Goal: Navigation & Orientation: Locate item on page

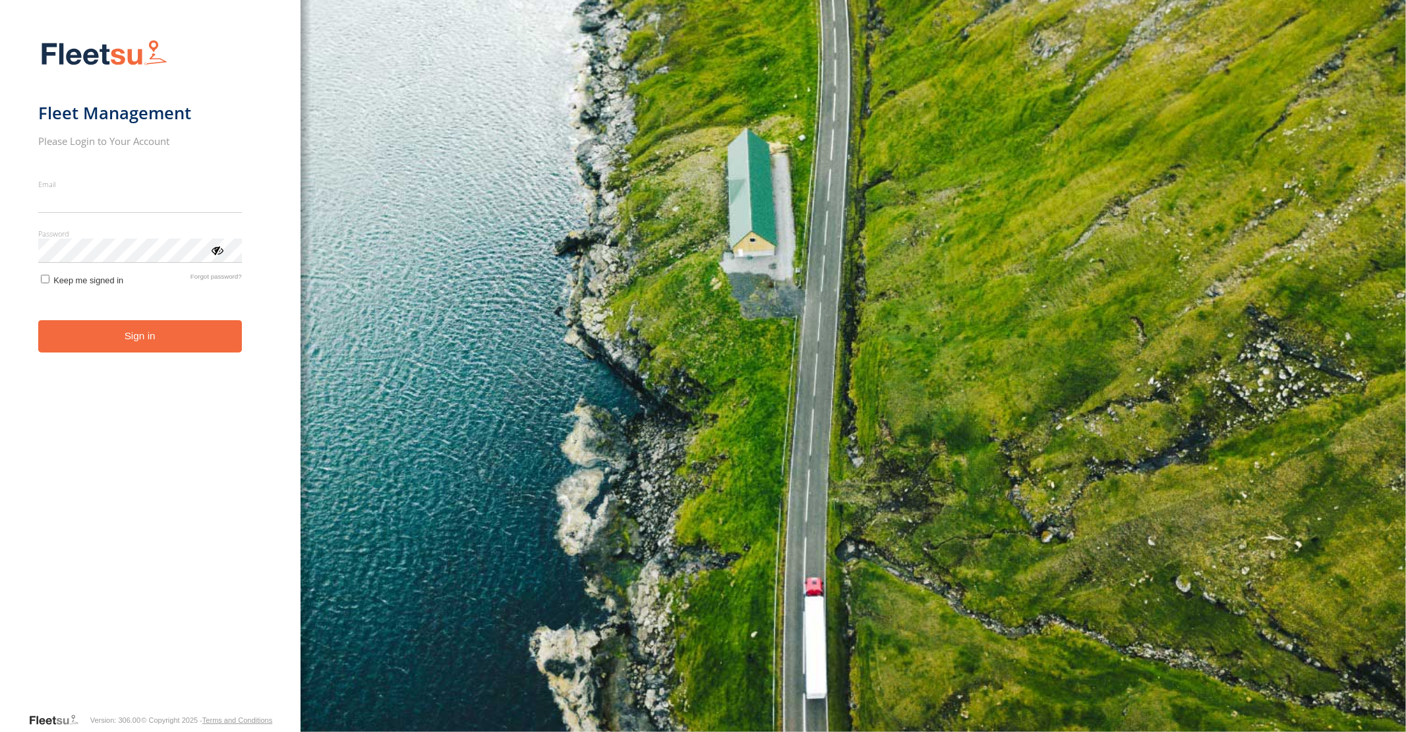
type input "**********"
click at [145, 343] on button "Sign in" at bounding box center [140, 336] width 204 height 32
click at [134, 335] on button "Sign in" at bounding box center [140, 336] width 204 height 32
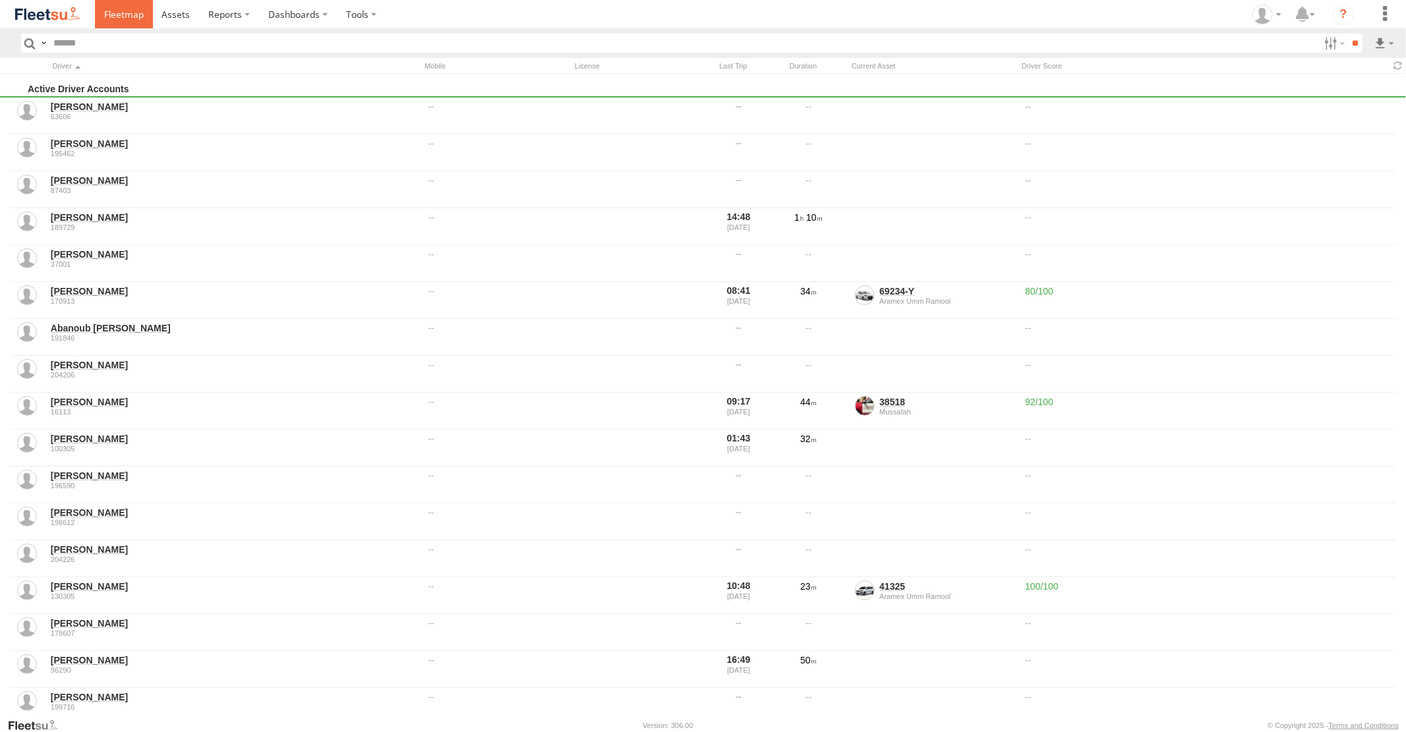
click at [126, 13] on span at bounding box center [124, 14] width 40 height 13
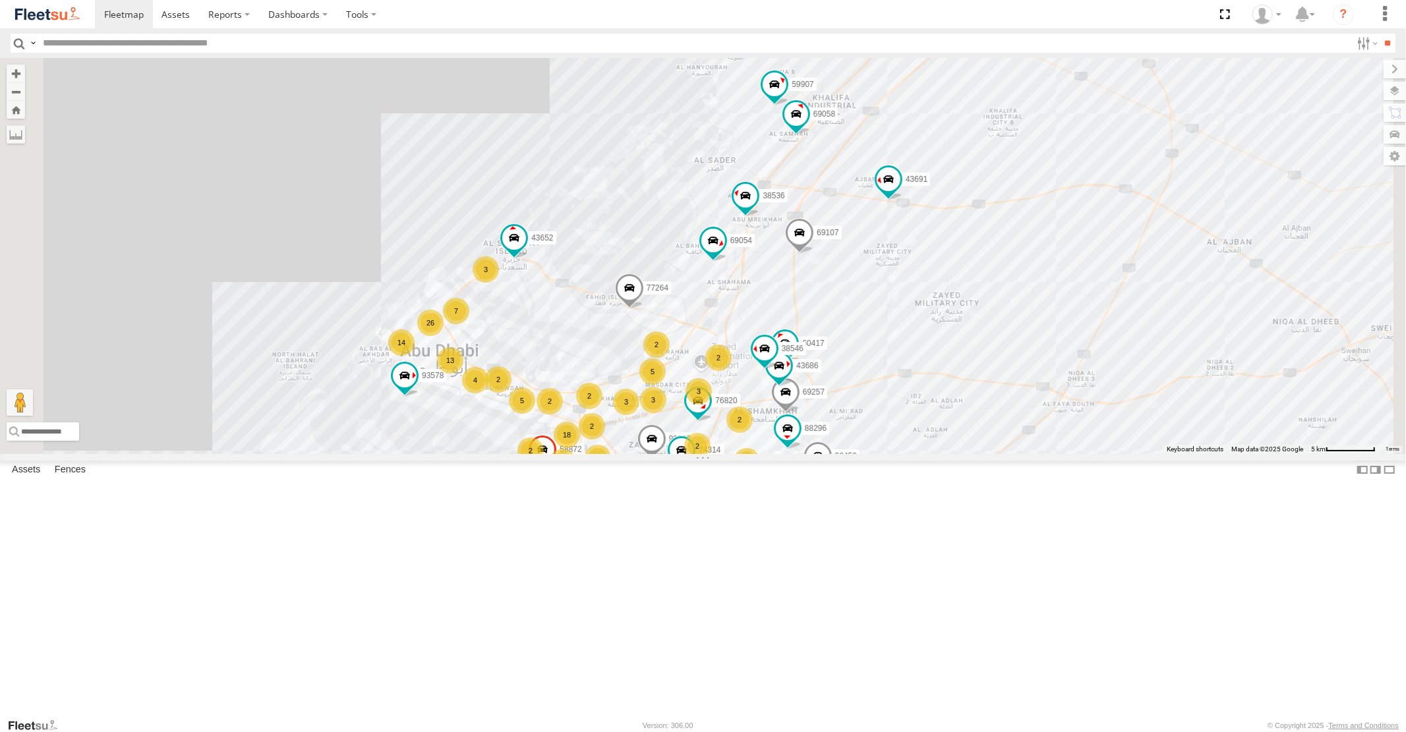
drag, startPoint x: 1127, startPoint y: 456, endPoint x: 1075, endPoint y: 330, distance: 136.2
click at [1075, 333] on div "16884/T 93598 93668 98373 69107 43691 88129 93586-auh 93671 69075 93588 69054 3…" at bounding box center [703, 255] width 1406 height 395
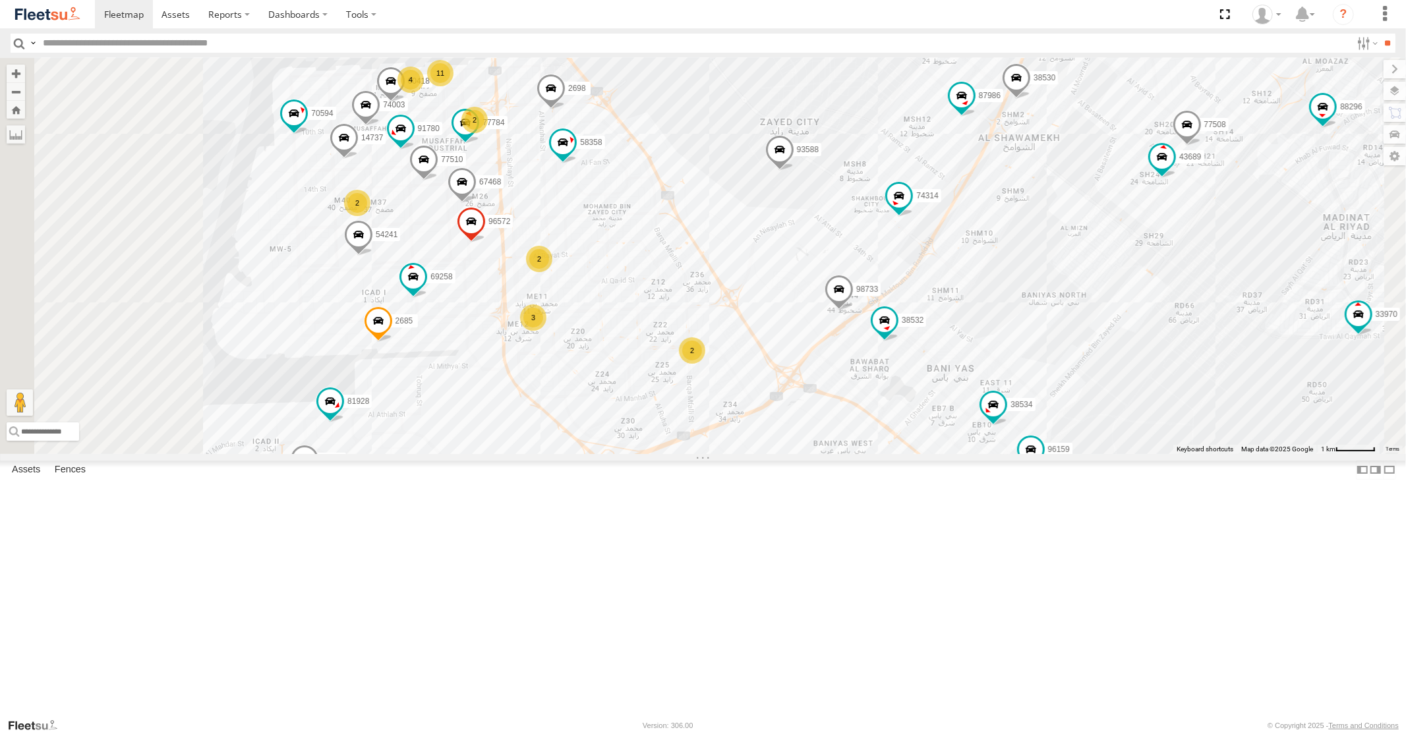
drag, startPoint x: 648, startPoint y: 374, endPoint x: 887, endPoint y: 346, distance: 240.9
click at [887, 346] on div "16884/T 93598 93668 98373 69107 43691 88129 93586-auh 93671 69075 93588 69054 3…" at bounding box center [703, 255] width 1406 height 395
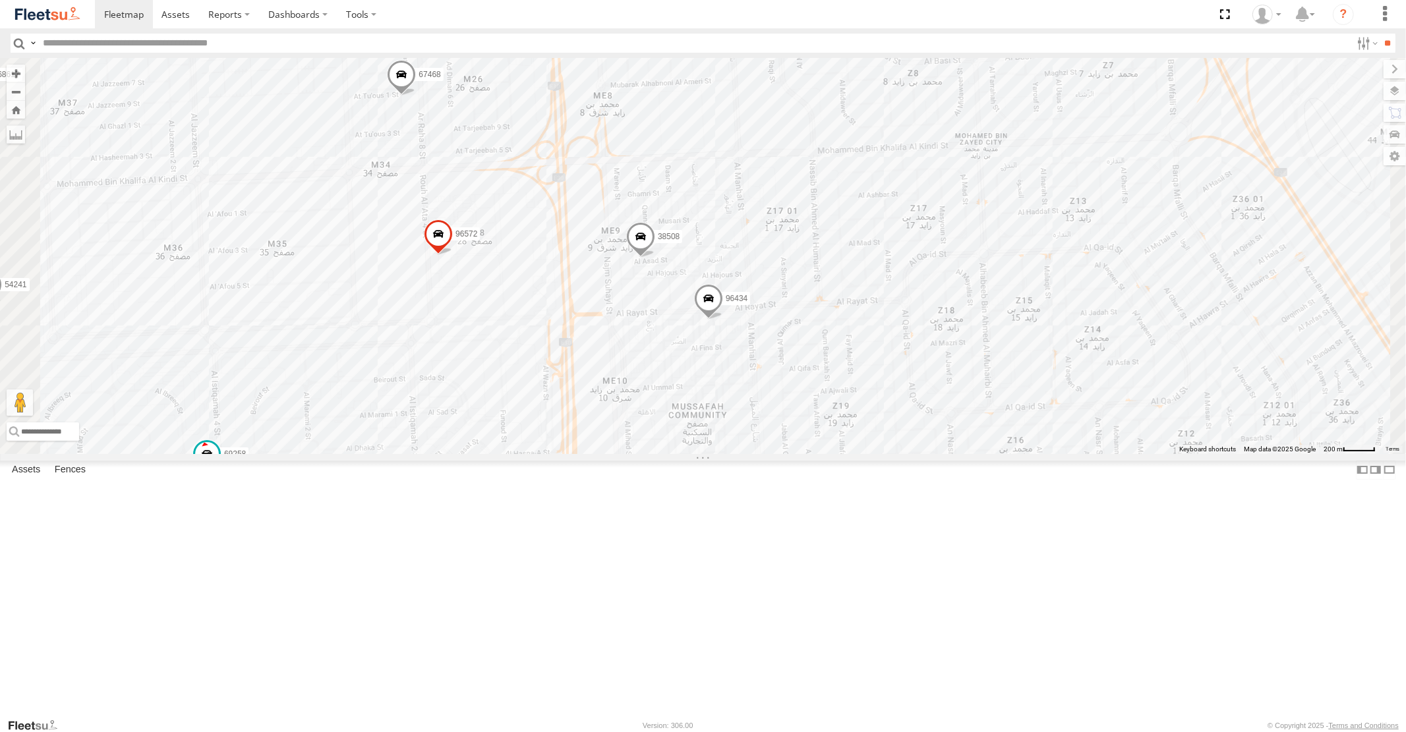
click at [416, 96] on span at bounding box center [401, 78] width 29 height 36
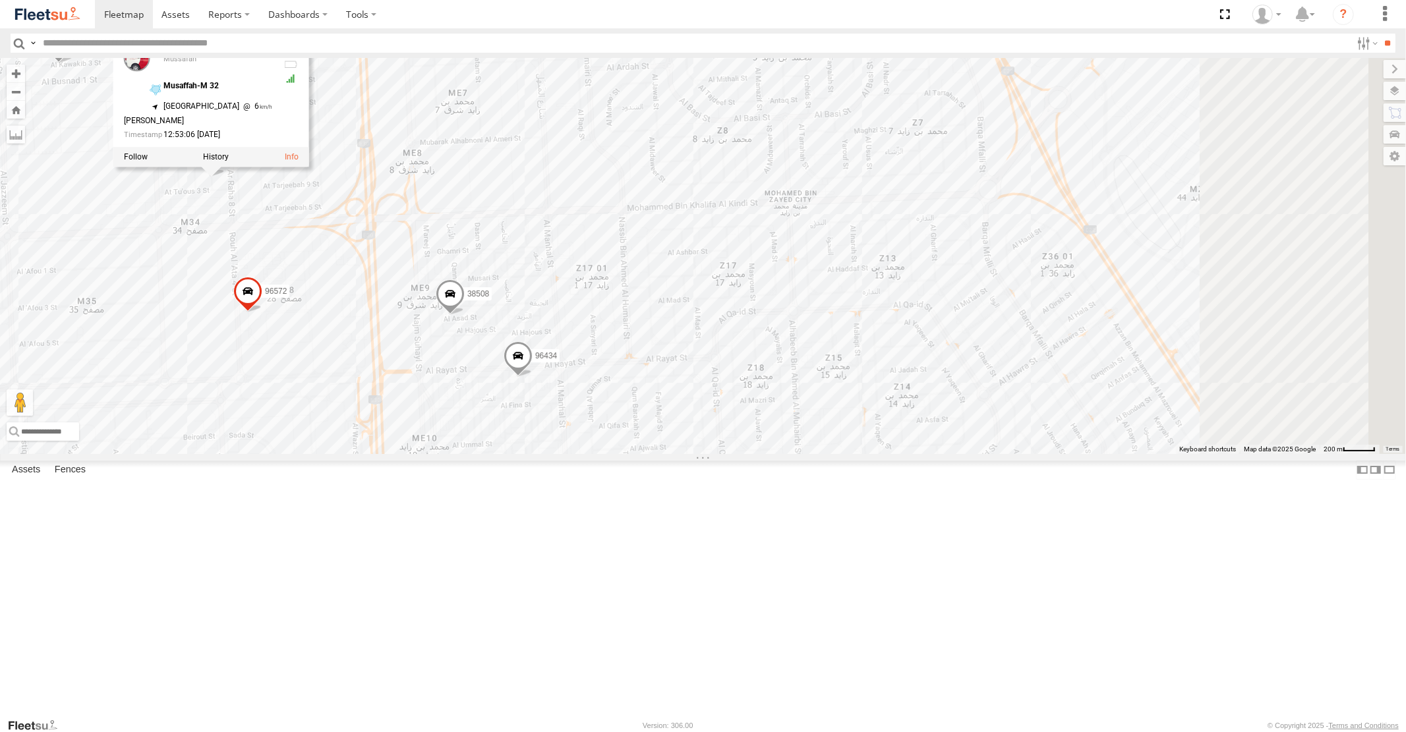
drag, startPoint x: 703, startPoint y: 284, endPoint x: 472, endPoint y: 347, distance: 239.2
click at [472, 347] on div "16884/T 93598 93668 98373 69107 43691 88129 93586-auh 93671 69075 93588 69054 3…" at bounding box center [703, 255] width 1406 height 395
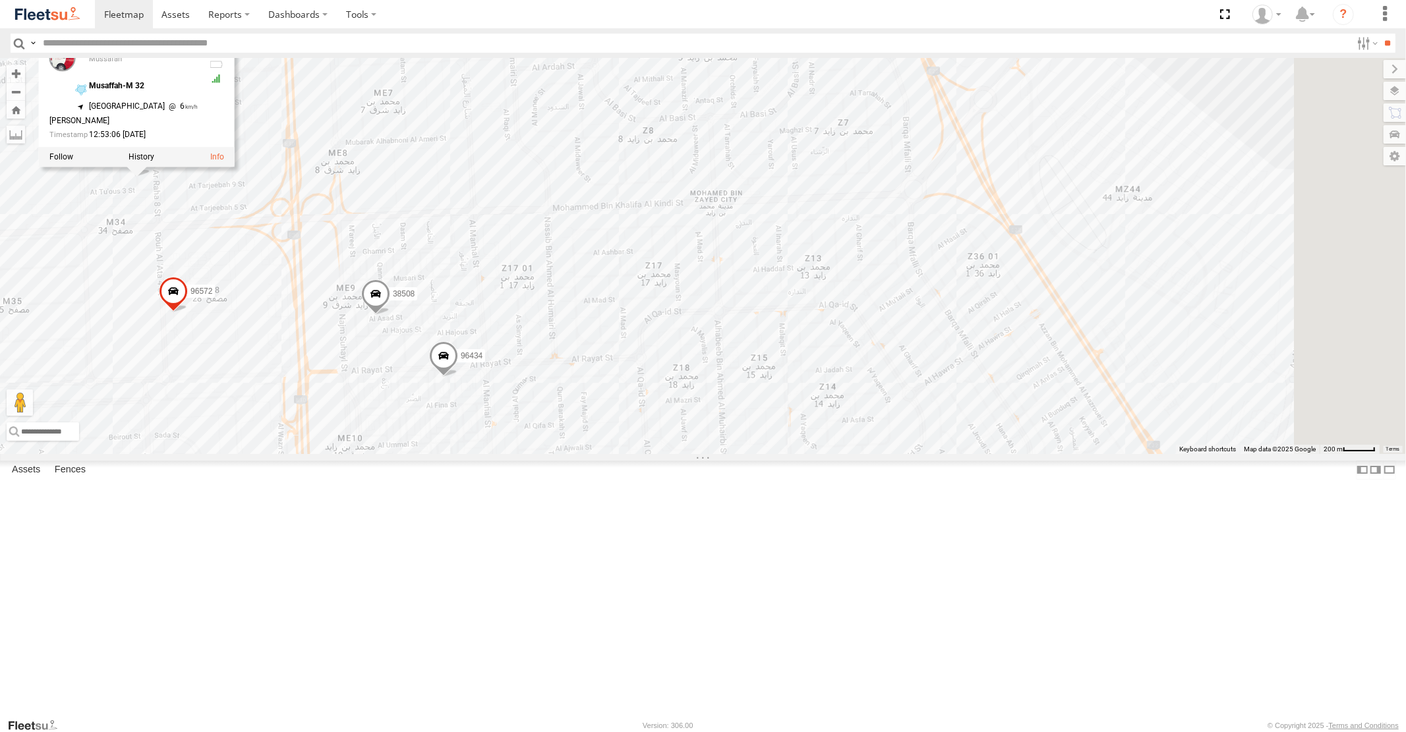
click at [389, 316] on span at bounding box center [374, 298] width 29 height 36
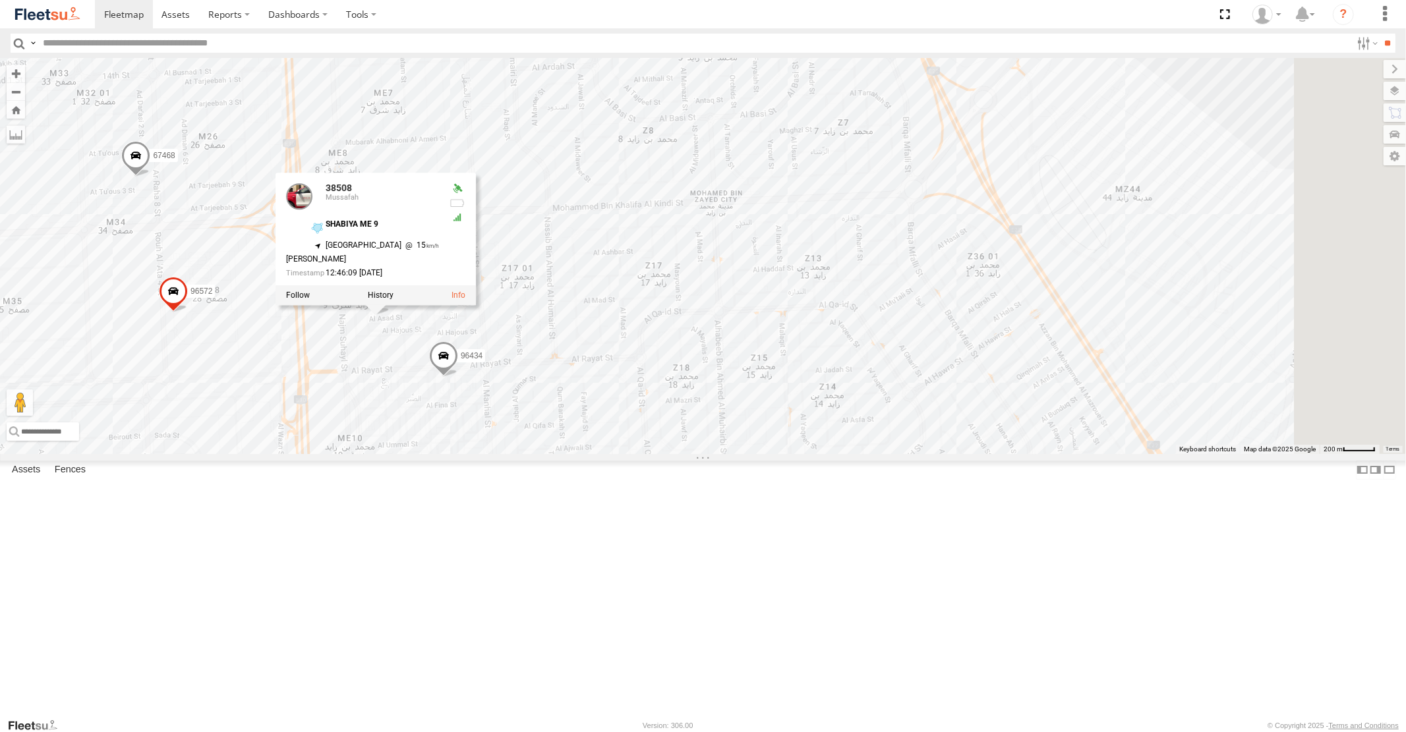
click at [457, 378] on span at bounding box center [442, 360] width 29 height 36
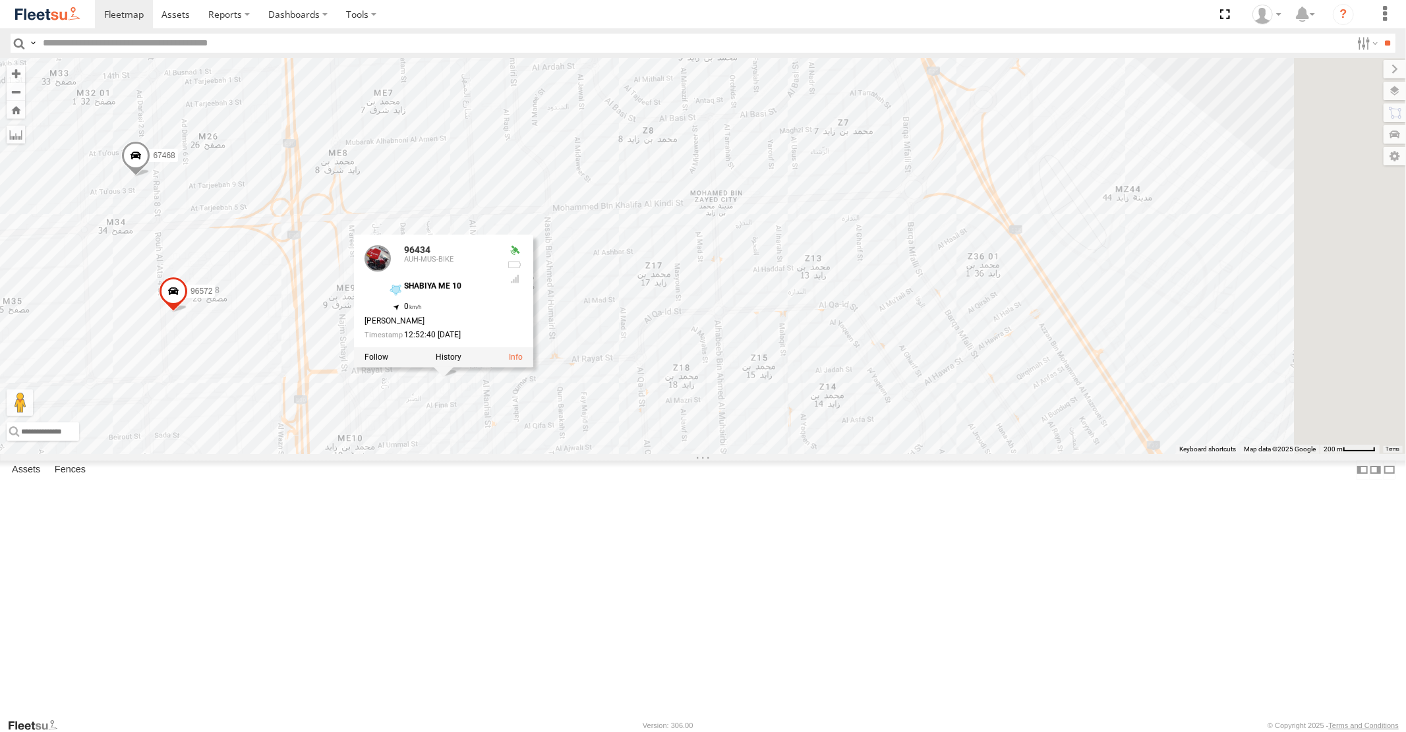
drag, startPoint x: 594, startPoint y: 530, endPoint x: 618, endPoint y: 621, distance: 94.8
click at [617, 453] on div "16884/T 93598 93668 98373 69107 43691 88129 93586-auh 93671 69075 93588 69054 3…" at bounding box center [703, 255] width 1406 height 395
drag, startPoint x: 618, startPoint y: 271, endPoint x: 712, endPoint y: 511, distance: 257.7
click at [712, 453] on div "16884/T 93598 93668 98373 69107 43691 88129 93586-auh 93671 69075 93588 69054 3…" at bounding box center [703, 255] width 1406 height 395
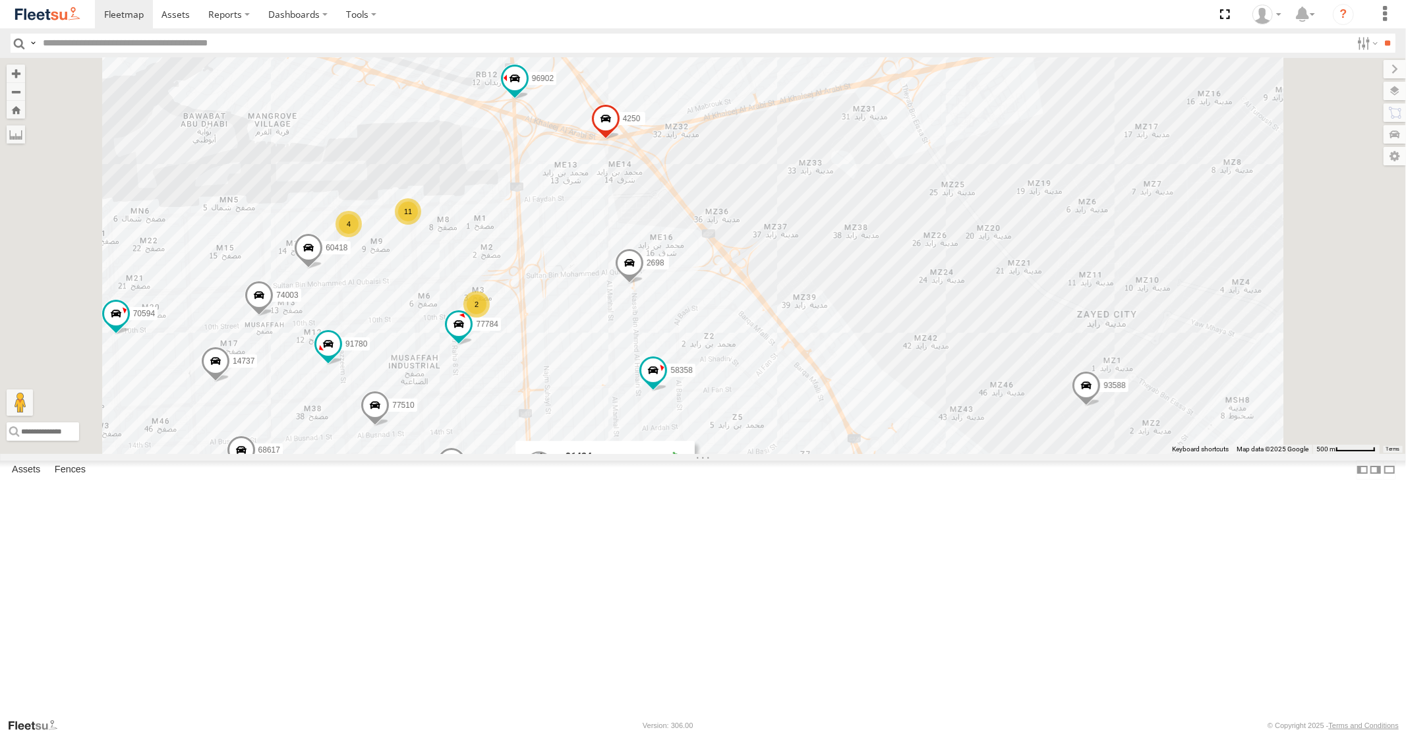
drag, startPoint x: 731, startPoint y: 258, endPoint x: 748, endPoint y: 397, distance: 140.0
click at [748, 391] on div "16884/T 93598 93668 98373 69107 43691 88129 93586-auh 93671 69075 93588 69054 3…" at bounding box center [703, 255] width 1406 height 395
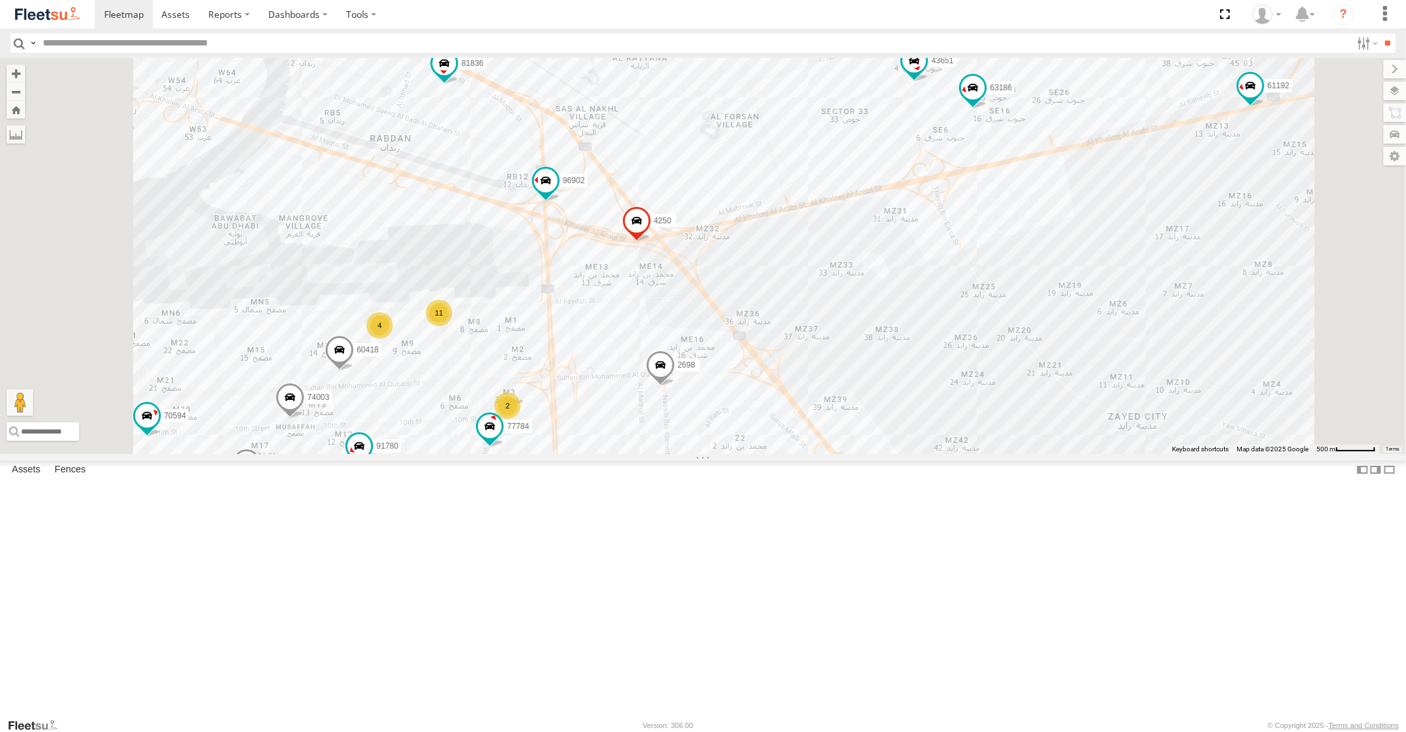
drag, startPoint x: 735, startPoint y: 264, endPoint x: 801, endPoint y: 348, distance: 107.4
click at [811, 354] on div "16884/T 93598 93668 98373 69107 43691 88129 93586-auh 93671 69075 93588 69054 3…" at bounding box center [703, 255] width 1406 height 395
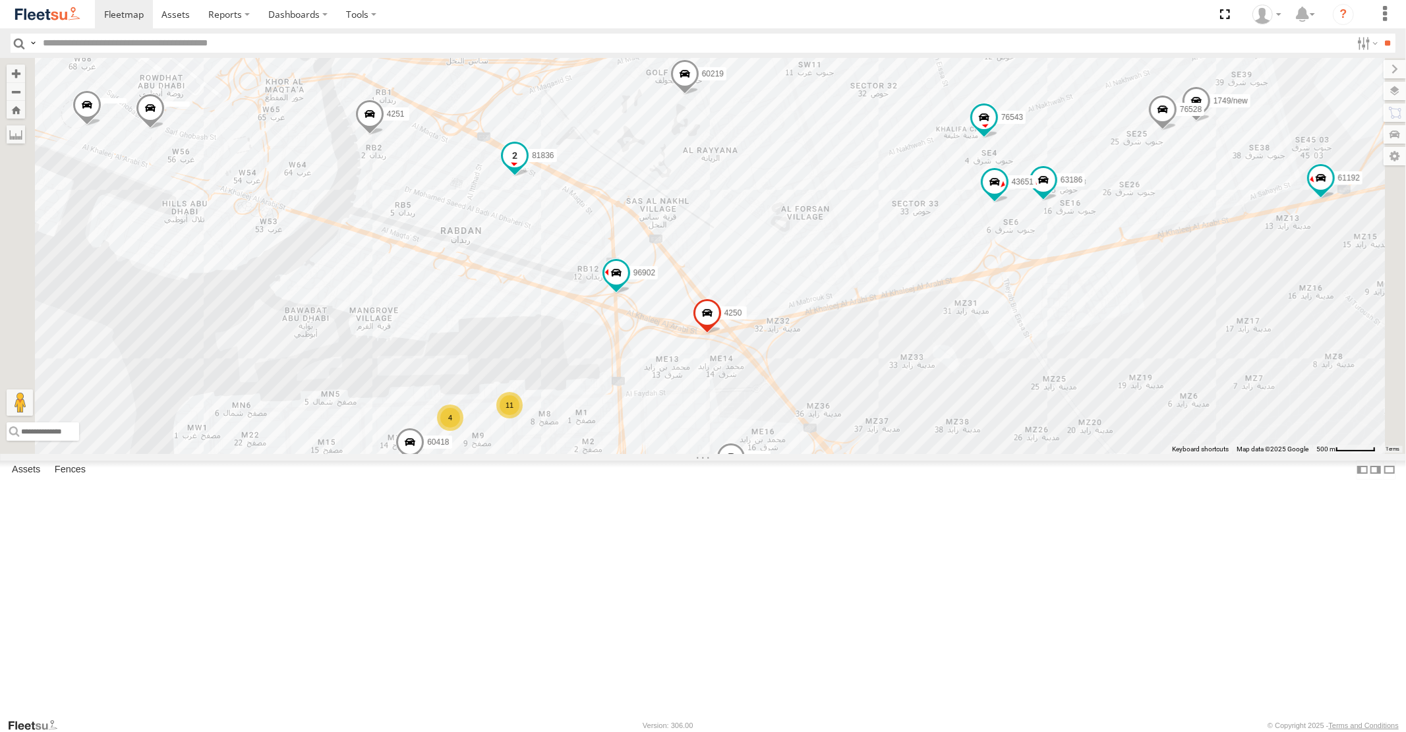
click at [527, 168] on span at bounding box center [515, 156] width 24 height 24
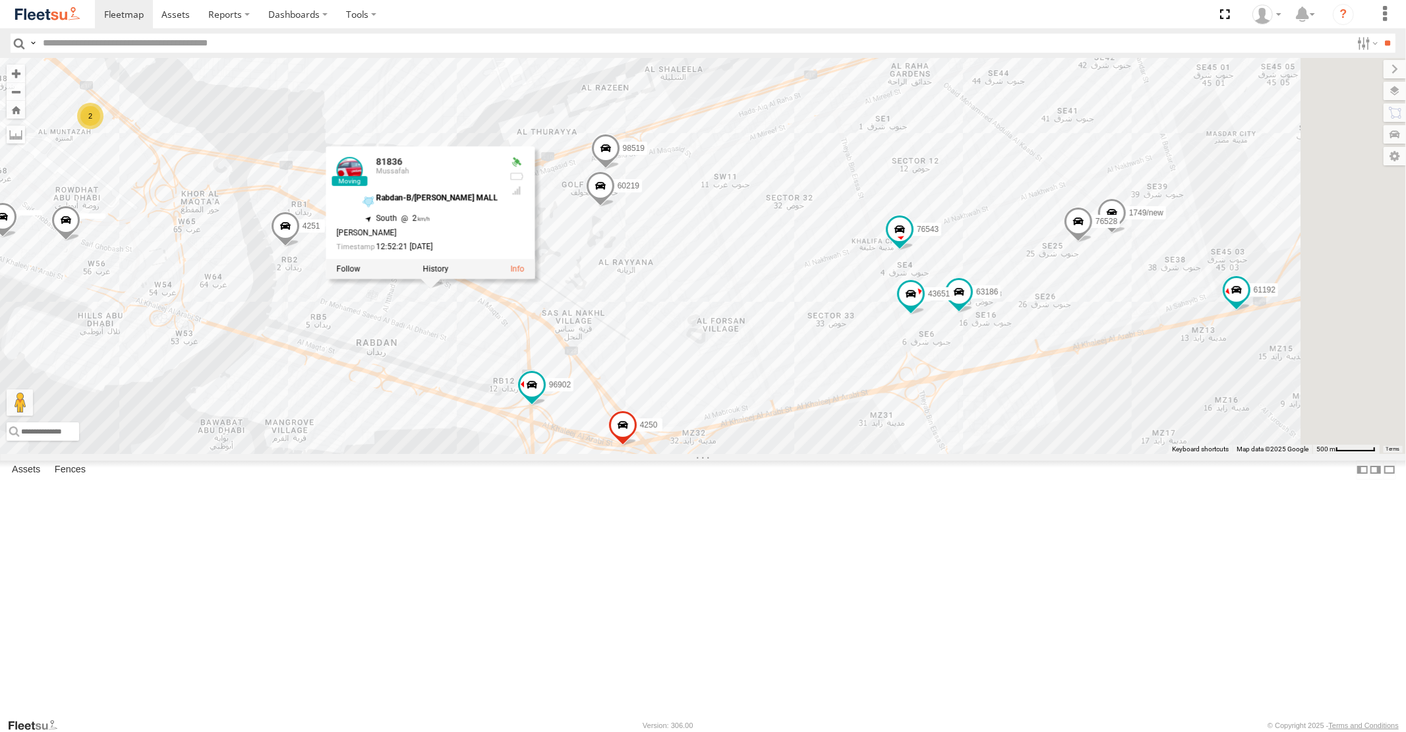
drag, startPoint x: 832, startPoint y: 298, endPoint x: 604, endPoint y: 442, distance: 268.9
click at [639, 438] on div "16884/T 93598 93668 98373 69107 43691 88129 93586-auh 93671 69075 93588 69054 3…" at bounding box center [703, 255] width 1406 height 395
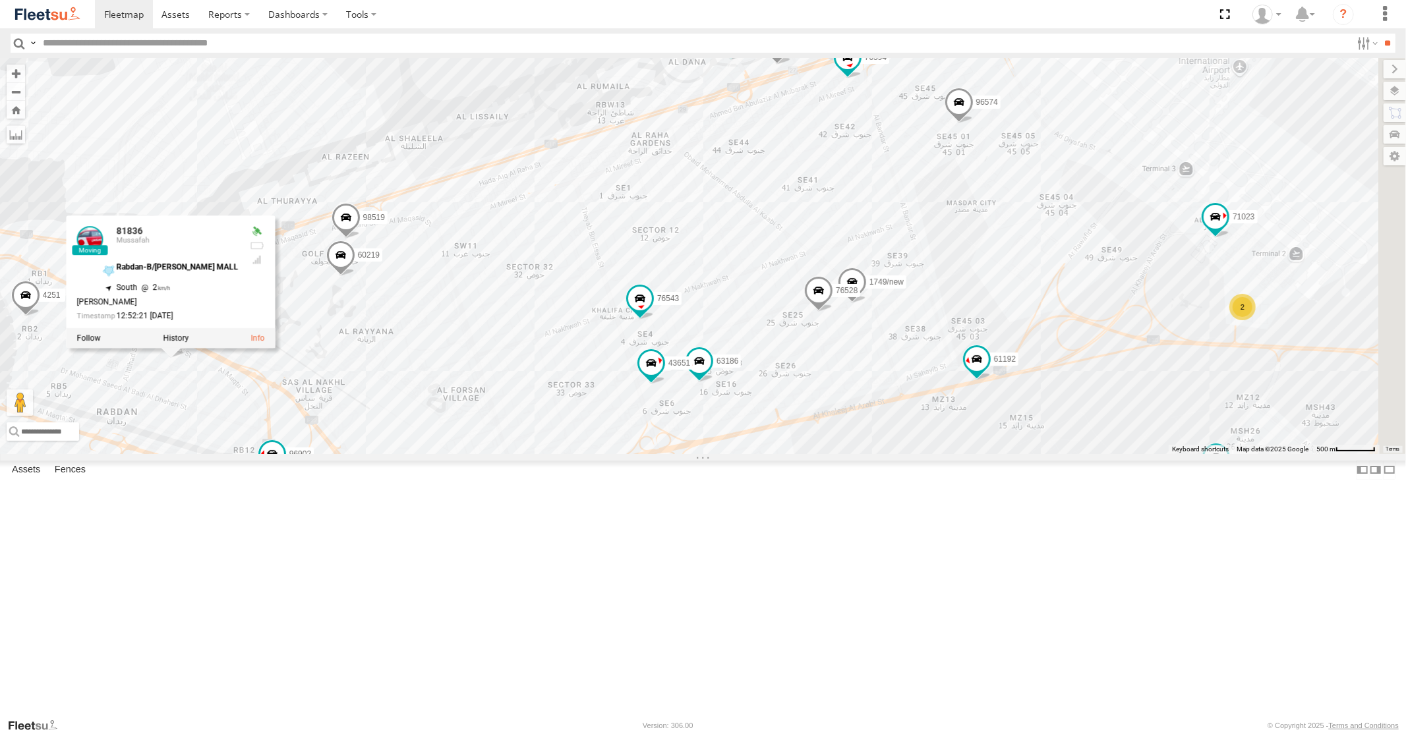
drag, startPoint x: 930, startPoint y: 231, endPoint x: 778, endPoint y: 488, distance: 298.4
click at [778, 453] on div "16884/T 93598 93668 98373 69107 43691 88129 93586-auh 93671 69075 93588 69054 3…" at bounding box center [703, 255] width 1406 height 395
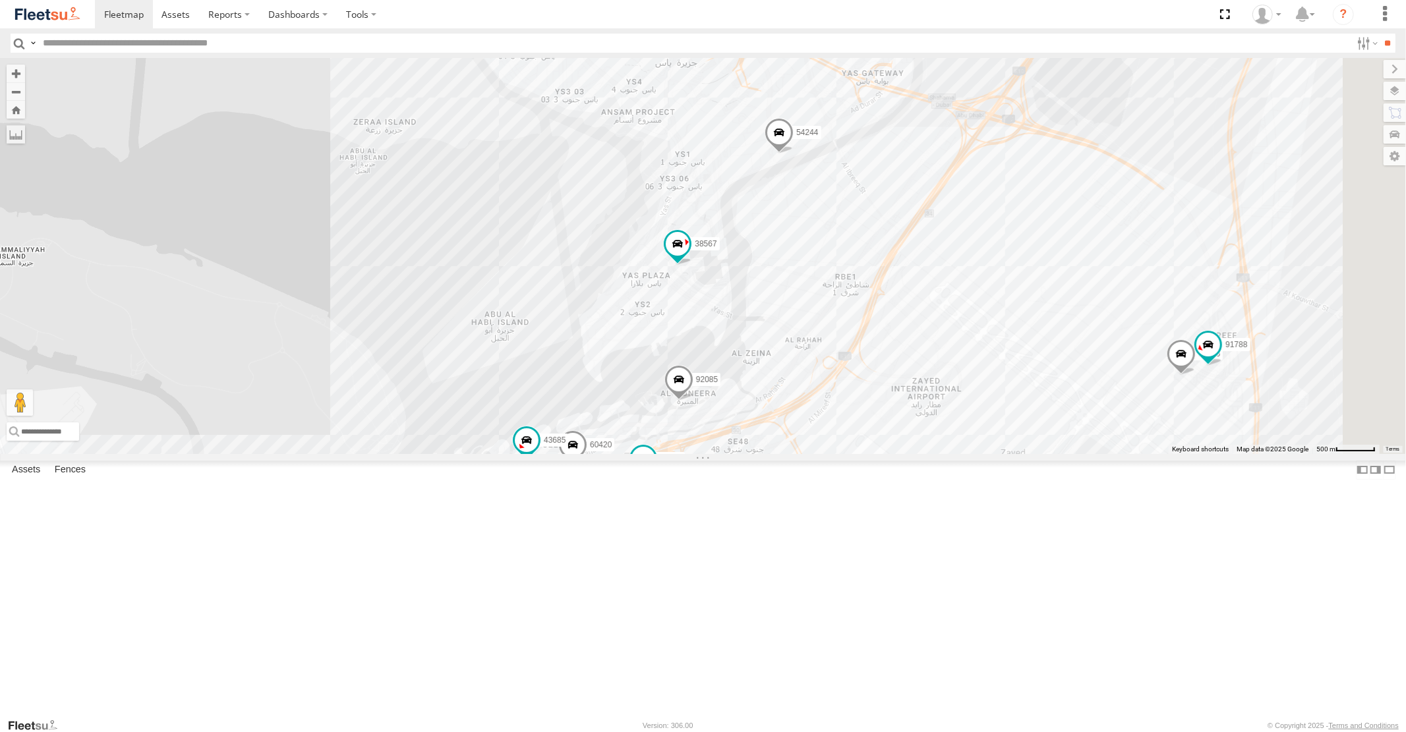
click at [793, 154] on span at bounding box center [778, 136] width 29 height 36
click at [692, 266] on span at bounding box center [677, 248] width 29 height 36
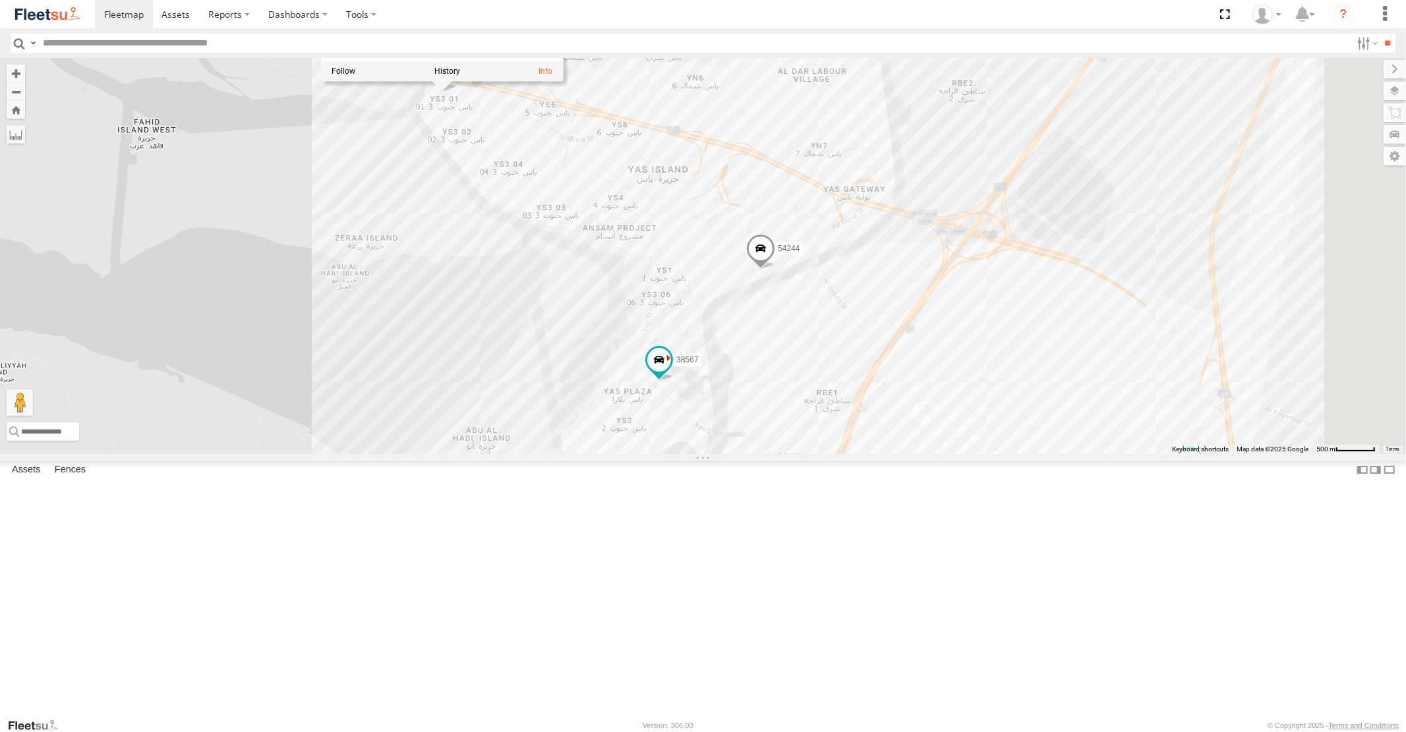
drag, startPoint x: 824, startPoint y: 214, endPoint x: 805, endPoint y: 333, distance: 120.7
click at [805, 333] on div "16884/T 93598 93668 98373 69107 43691 88129 93586-auh 93671 69075 93588 69054 3…" at bounding box center [703, 255] width 1406 height 395
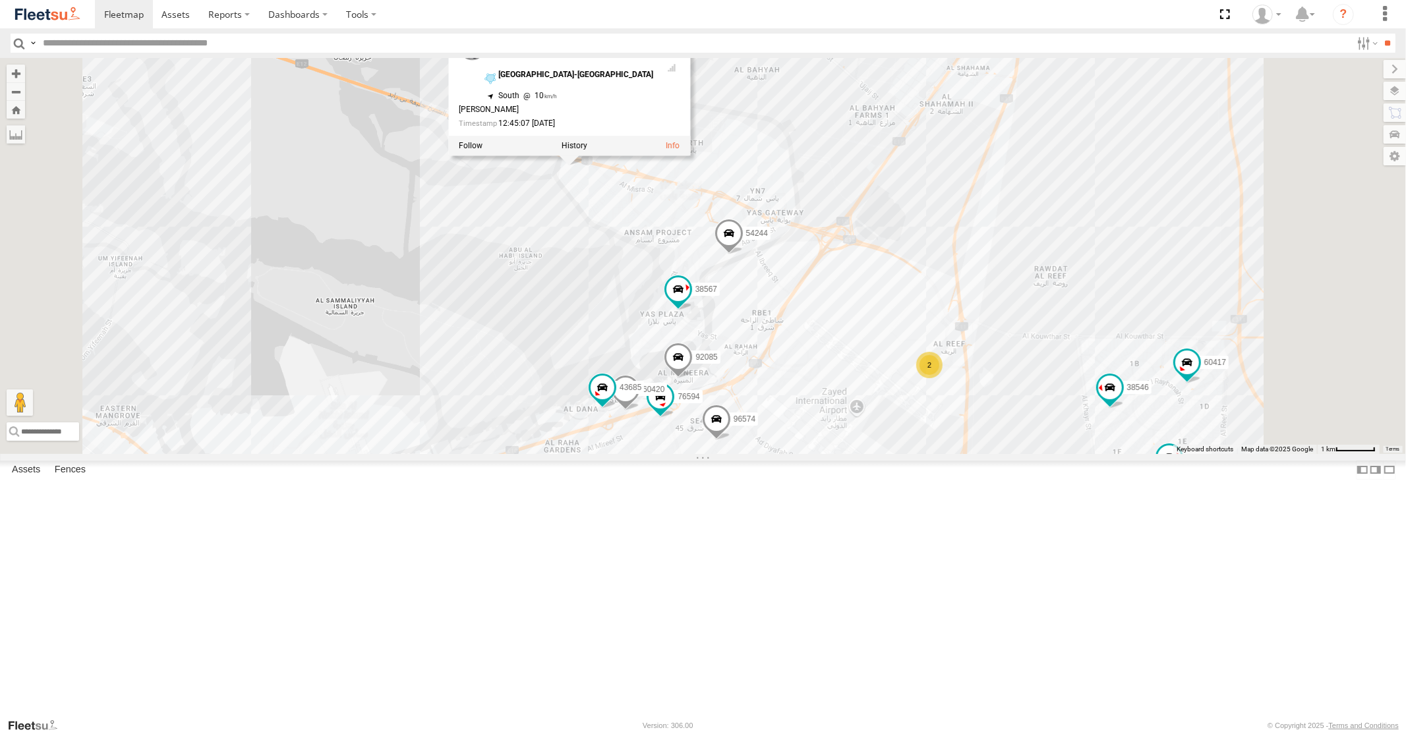
drag, startPoint x: 977, startPoint y: 468, endPoint x: 990, endPoint y: 386, distance: 82.9
click at [986, 395] on div "16884/T 93598 93668 98373 69107 43691 88129 93586-auh 93671 69075 93588 69054 3…" at bounding box center [703, 255] width 1406 height 395
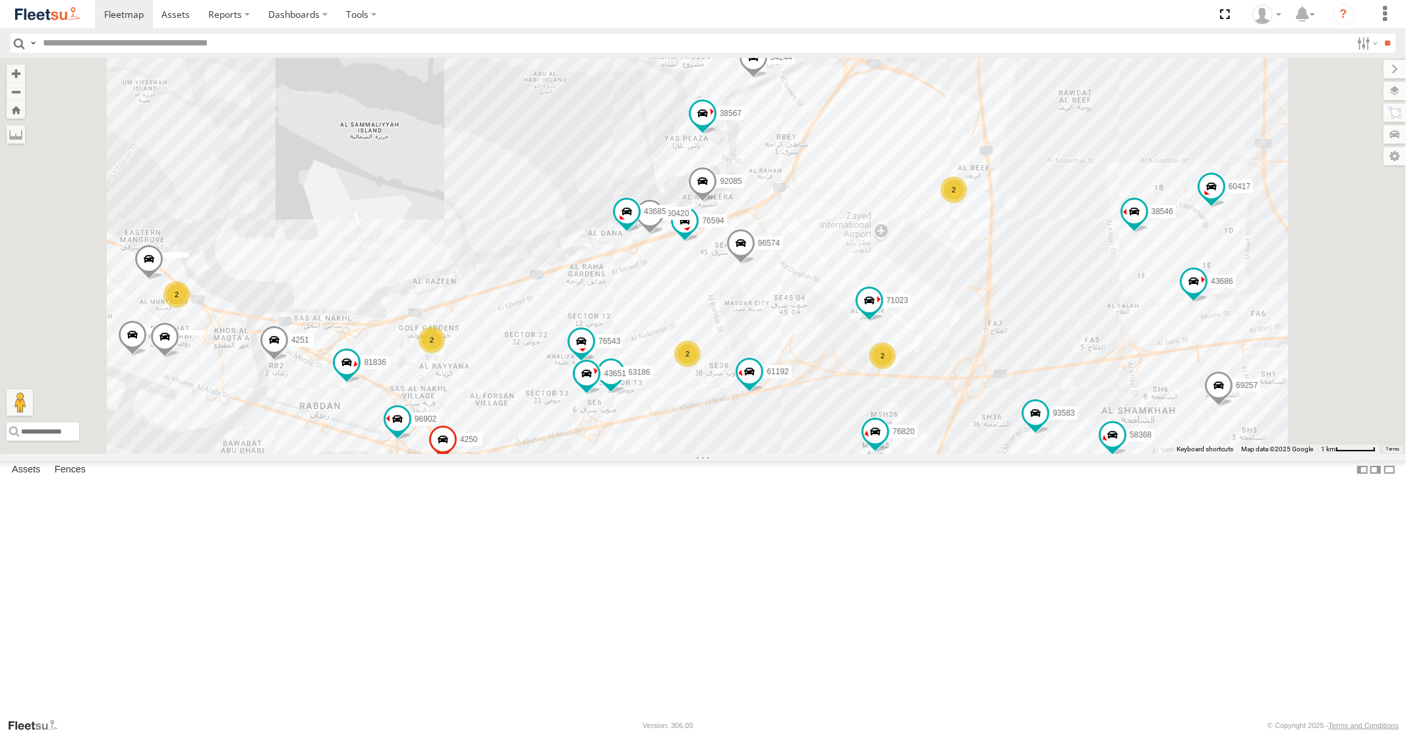
click at [940, 453] on div "16884/T 93598 93668 98373 69107 43691 88129 93586-auh 93671 69075 93588 69054 3…" at bounding box center [703, 255] width 1406 height 395
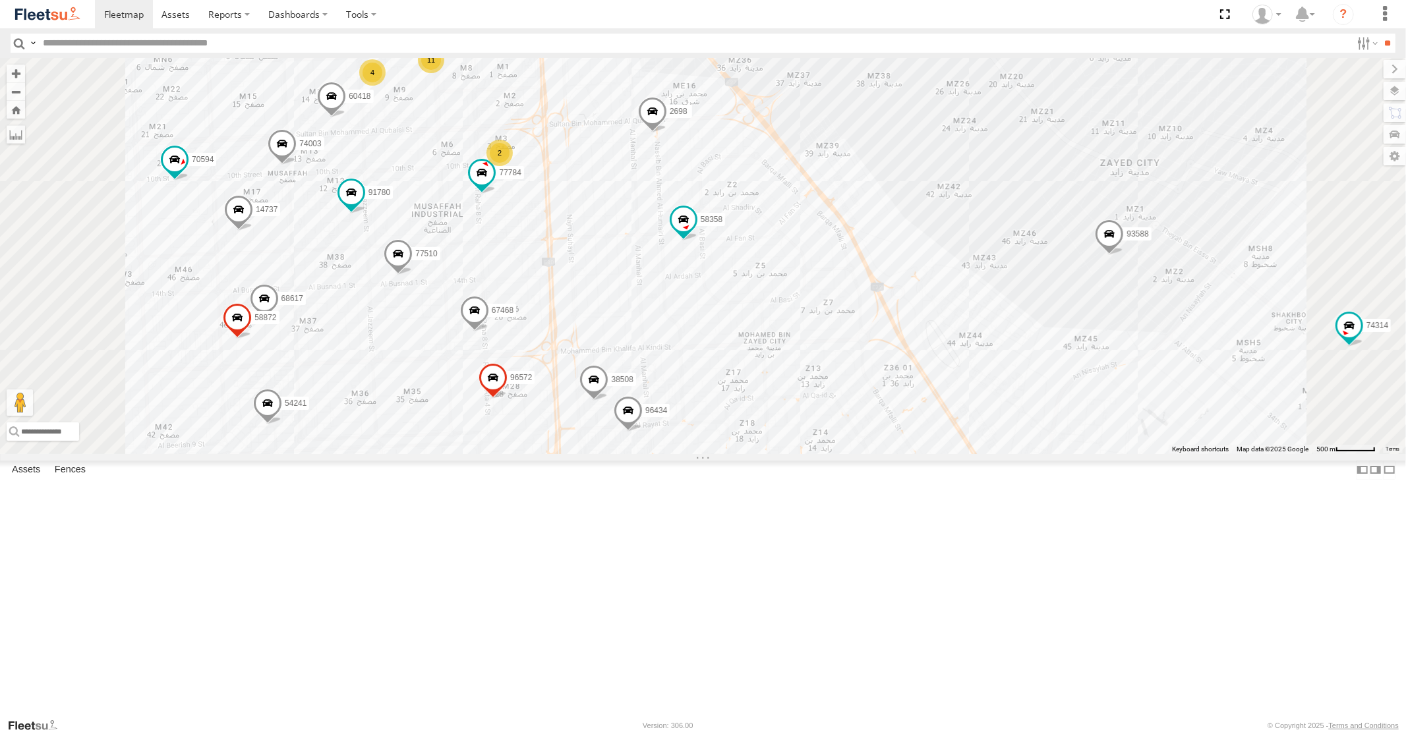
drag, startPoint x: 760, startPoint y: 463, endPoint x: 805, endPoint y: 365, distance: 107.7
click at [794, 394] on div "16884/T 93598 93668 98373 69107 43691 88129 93586-auh 93671 69075 93588 69054 3…" at bounding box center [703, 255] width 1406 height 395
click at [799, 378] on div "16884/T 93598 93668 98373 69107 43691 88129 93586-auh 93671 69075 93588 69054 3…" at bounding box center [703, 255] width 1406 height 395
click at [804, 366] on div "16884/T 93598 93668 98373 69107 43691 88129 93586-auh 93671 69075 93588 69054 3…" at bounding box center [703, 255] width 1406 height 395
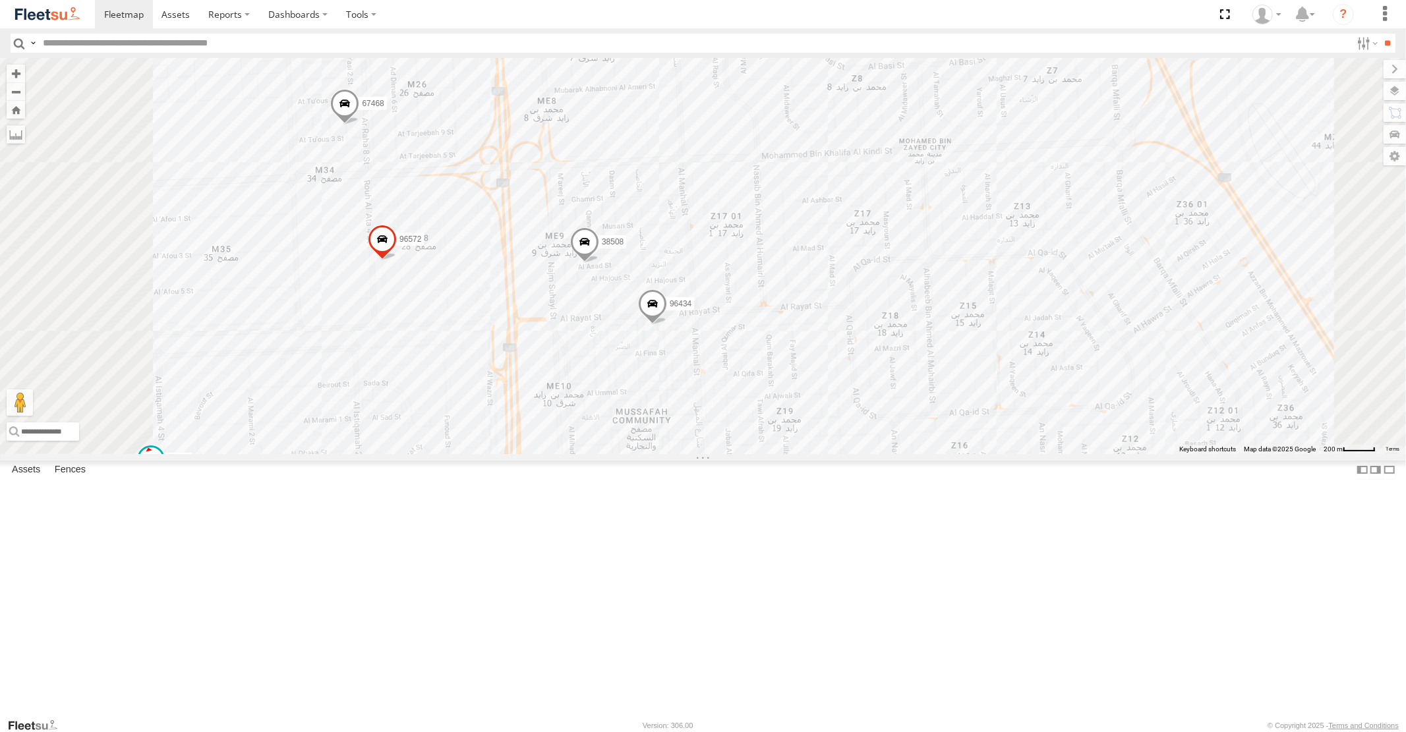
click at [598, 264] on span at bounding box center [583, 246] width 29 height 36
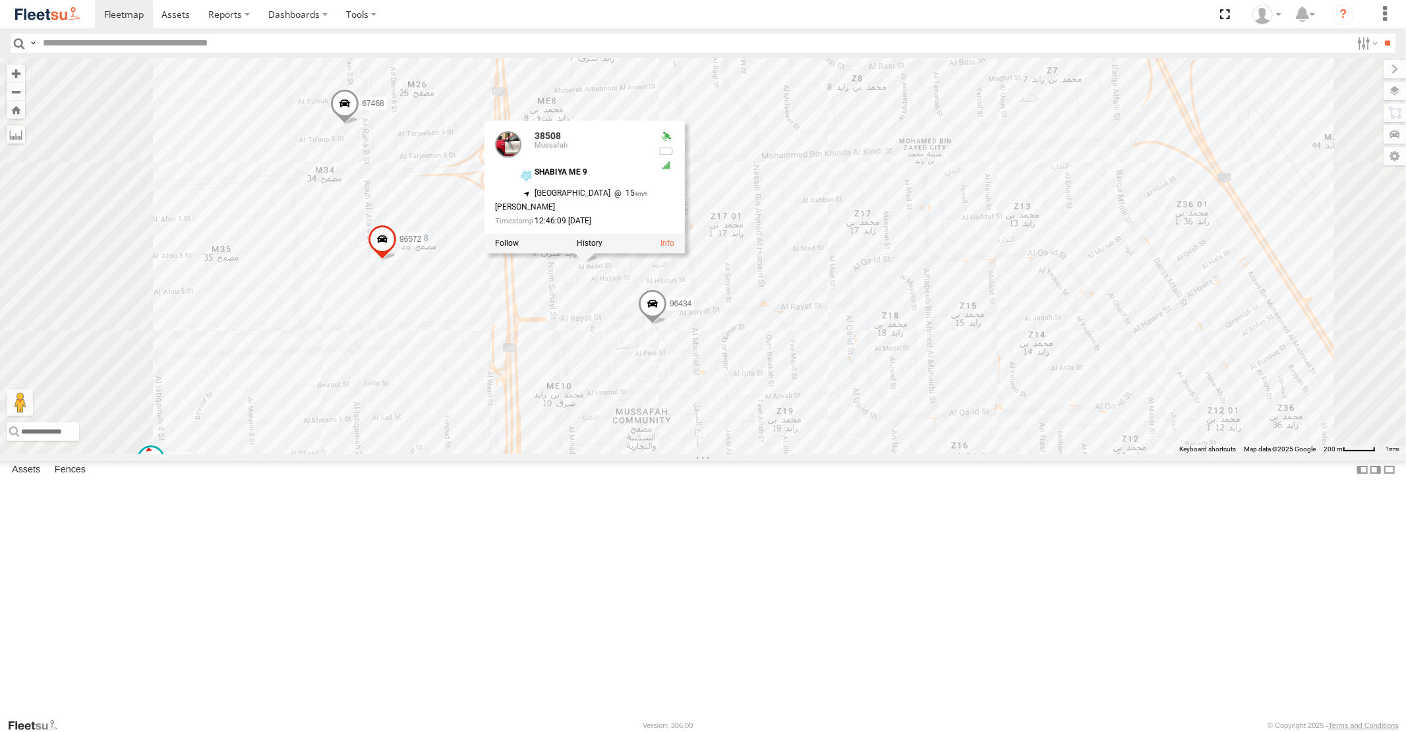
click at [666, 326] on span at bounding box center [651, 308] width 29 height 36
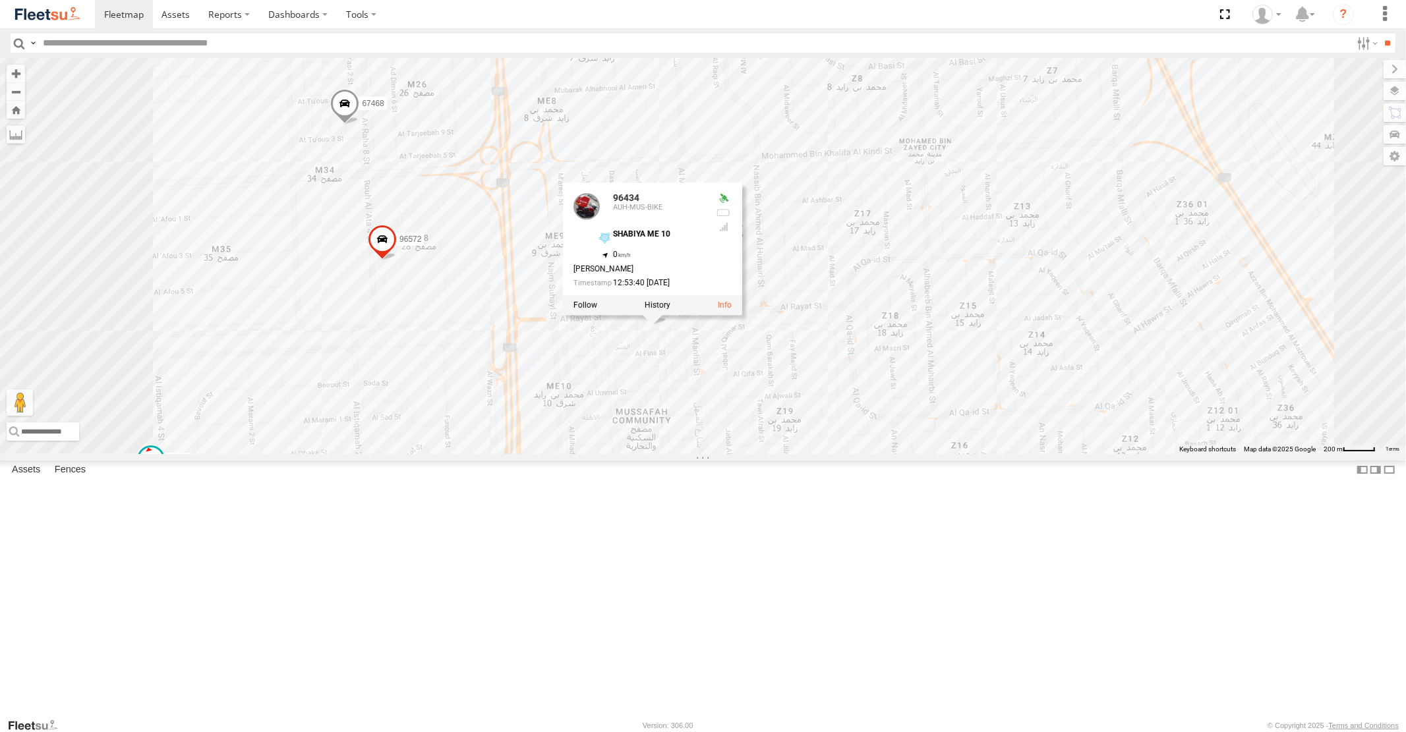
drag, startPoint x: 841, startPoint y: 499, endPoint x: 886, endPoint y: 391, distance: 117.2
click at [880, 400] on div "16884/T 93598 93668 98373 69107 43691 88129 93586-auh 93671 69075 93588 69054 3…" at bounding box center [703, 255] width 1406 height 395
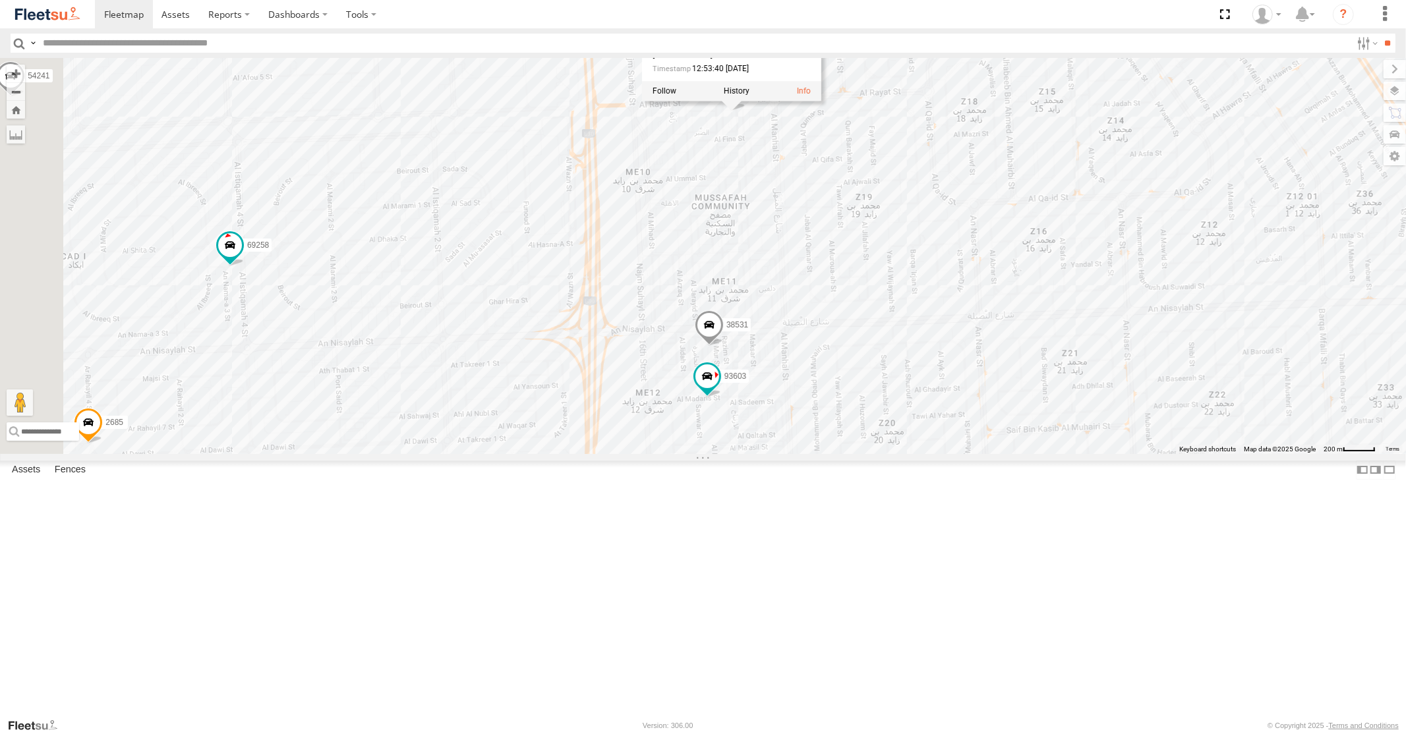
drag, startPoint x: 1002, startPoint y: 501, endPoint x: 998, endPoint y: 409, distance: 91.7
click at [998, 413] on div "16884/T 93598 93668 98373 69107 43691 88129 93586-auh 93671 69075 93588 69054 3…" at bounding box center [703, 255] width 1406 height 395
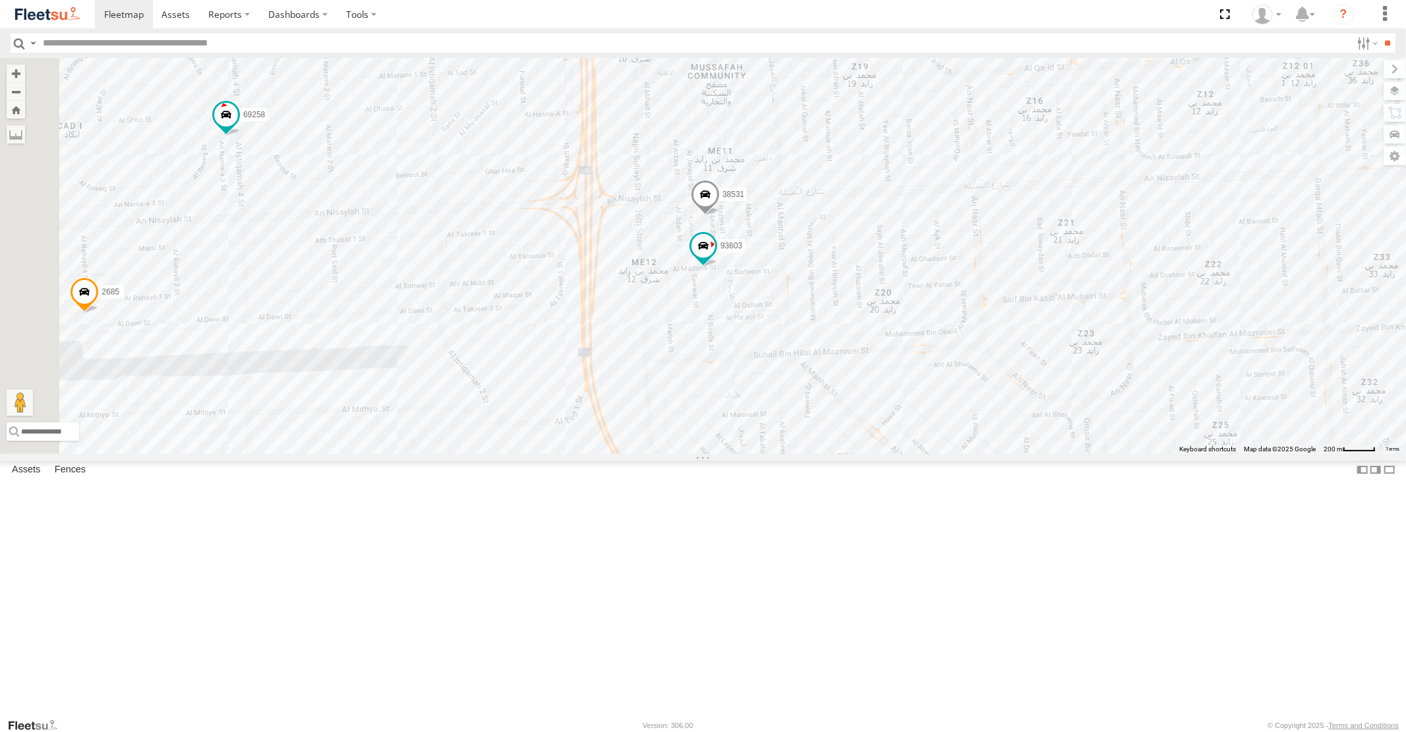
click at [719, 216] on span at bounding box center [704, 199] width 29 height 36
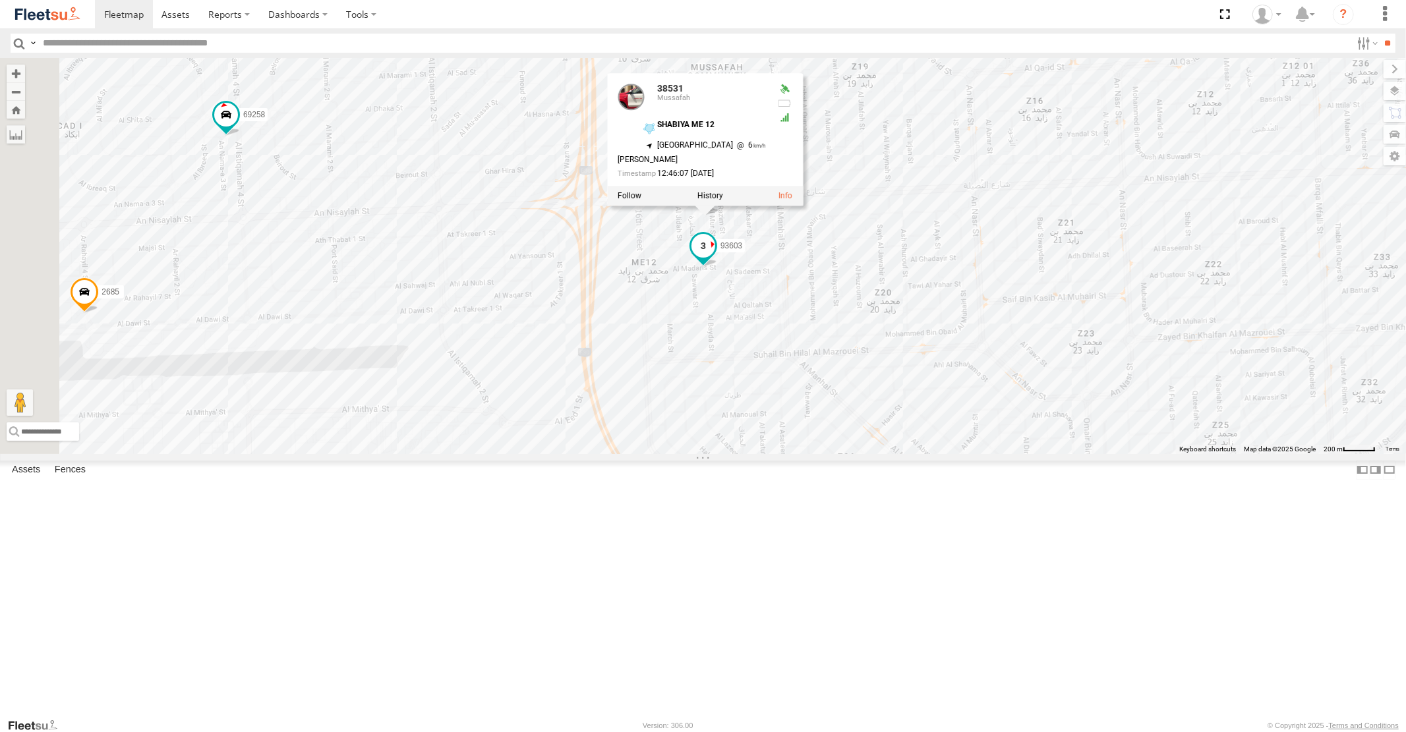
click at [714, 258] on span at bounding box center [703, 246] width 24 height 24
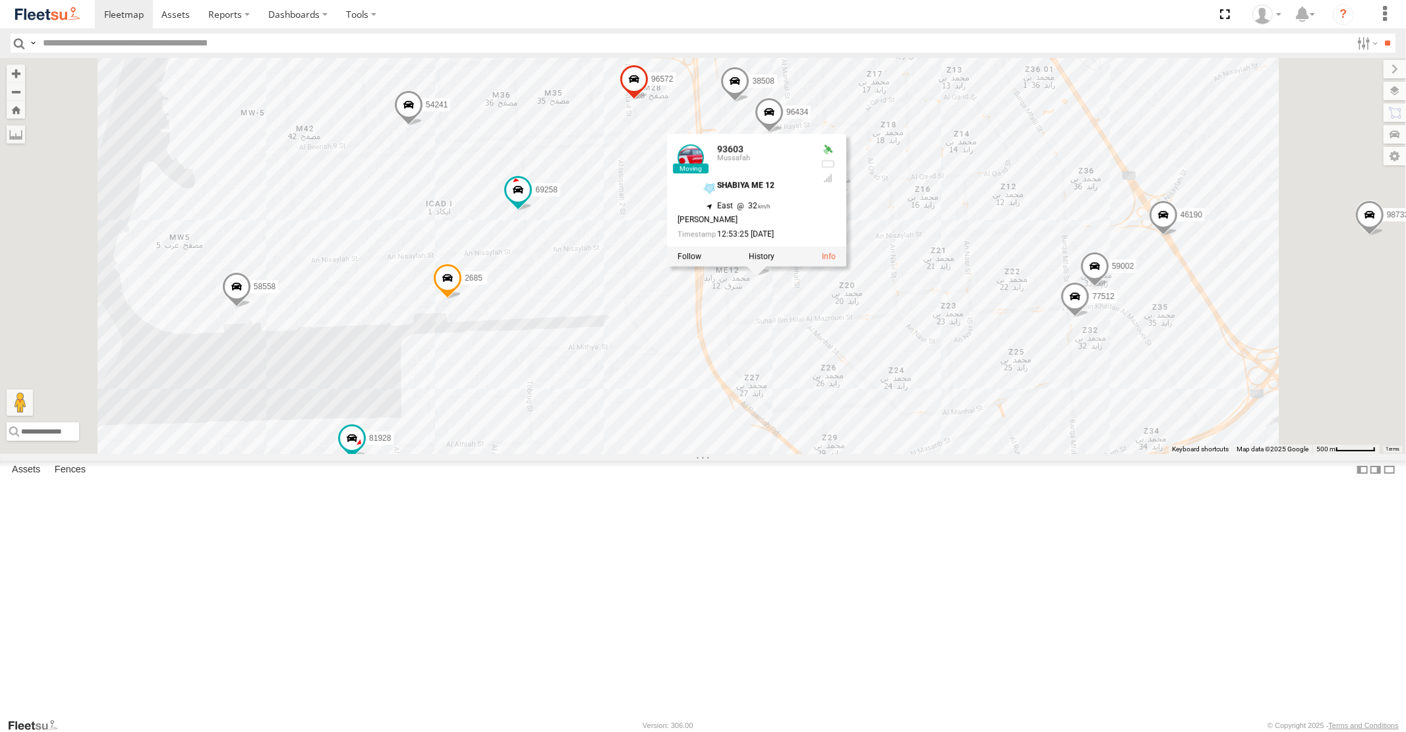
drag, startPoint x: 1042, startPoint y: 426, endPoint x: 1018, endPoint y: 581, distance: 157.4
click at [1018, 453] on div "16884/T 93598 93668 98373 69107 43691 88129 93586-auh 93671 69075 93588 69054 3…" at bounding box center [703, 255] width 1406 height 395
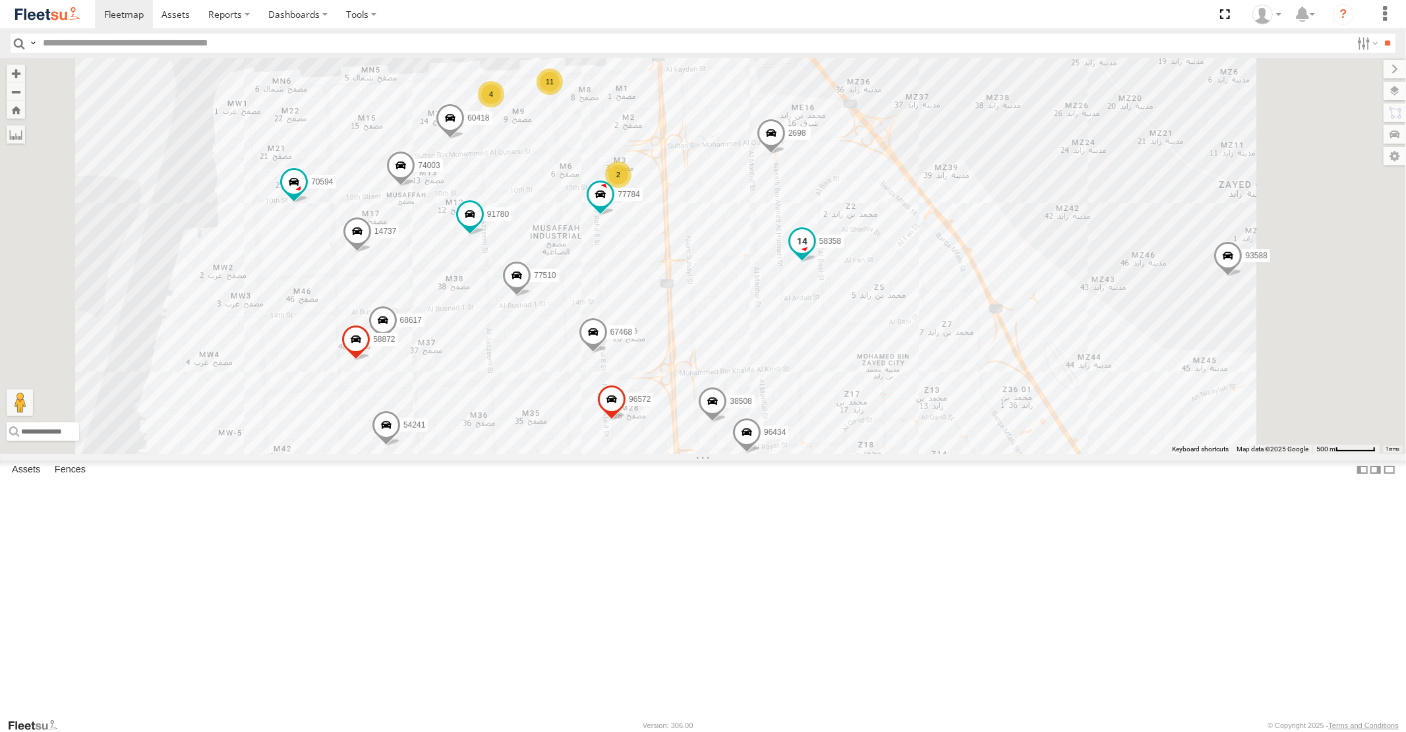
click at [813, 253] on span at bounding box center [801, 241] width 24 height 24
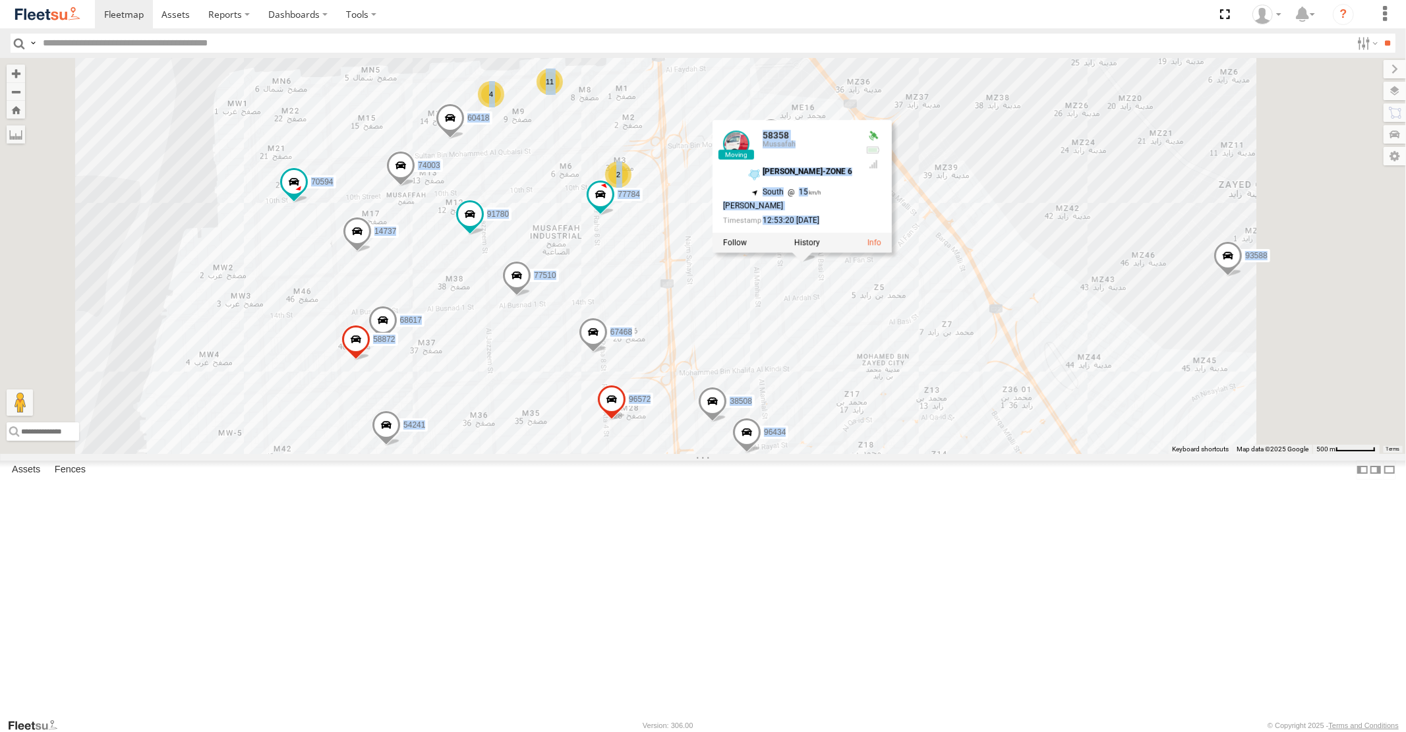
drag, startPoint x: 969, startPoint y: 402, endPoint x: 969, endPoint y: 525, distance: 122.6
click at [969, 453] on div "16884/T 93598 93668 98373 69107 43691 88129 93586-auh 93671 69075 93588 69054 3…" at bounding box center [703, 255] width 1406 height 395
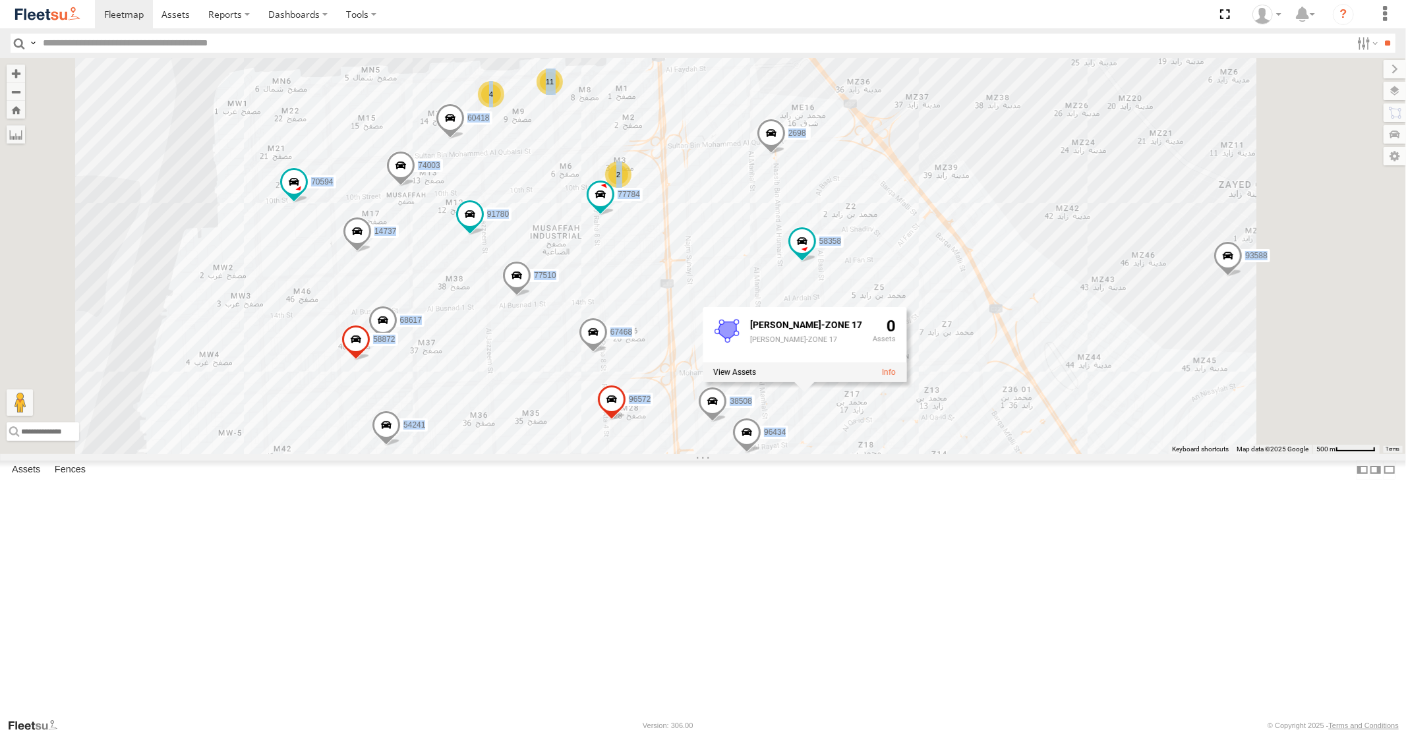
click at [785, 154] on span at bounding box center [770, 137] width 29 height 36
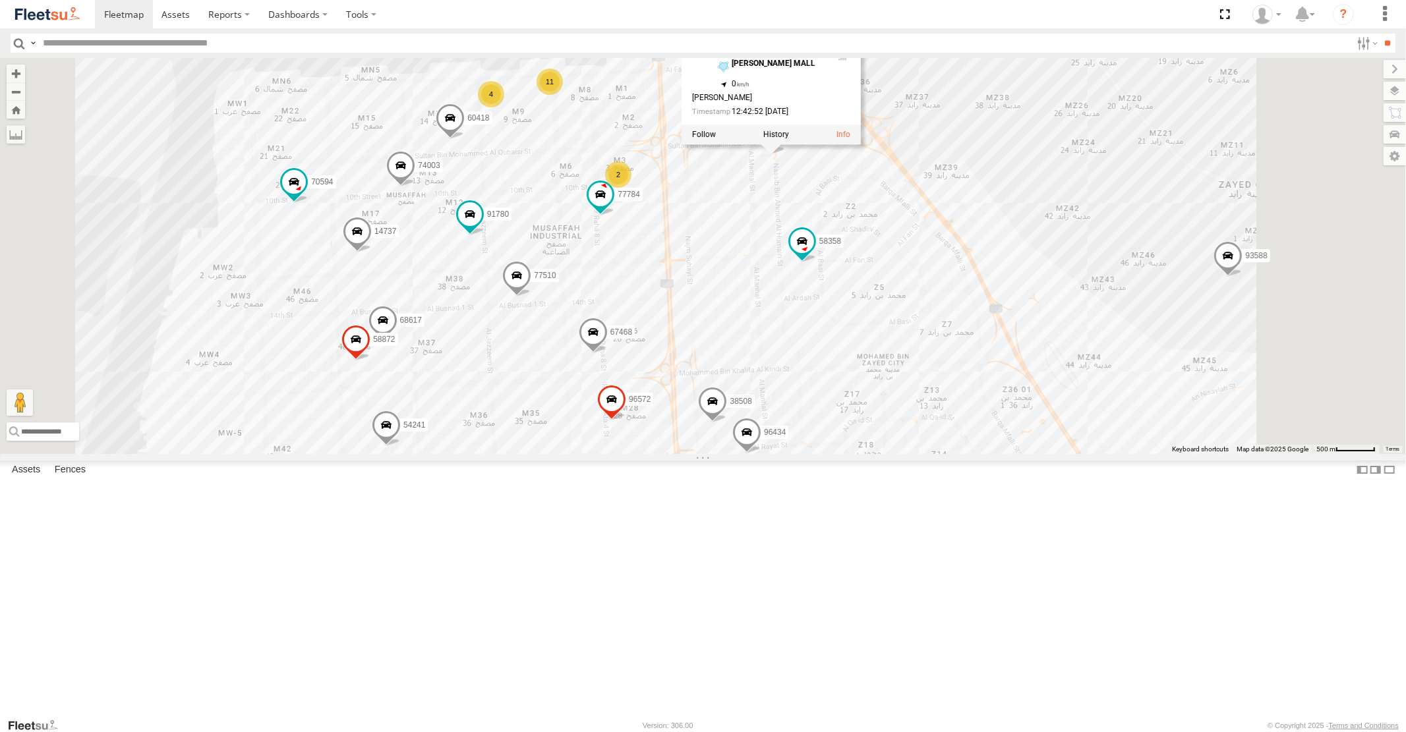
drag, startPoint x: 906, startPoint y: 315, endPoint x: 925, endPoint y: 401, distance: 87.6
click at [924, 393] on div "16884/T 93598 93668 98373 69107 43691 88129 93586-auh 93671 69075 93588 69054 3…" at bounding box center [703, 255] width 1406 height 395
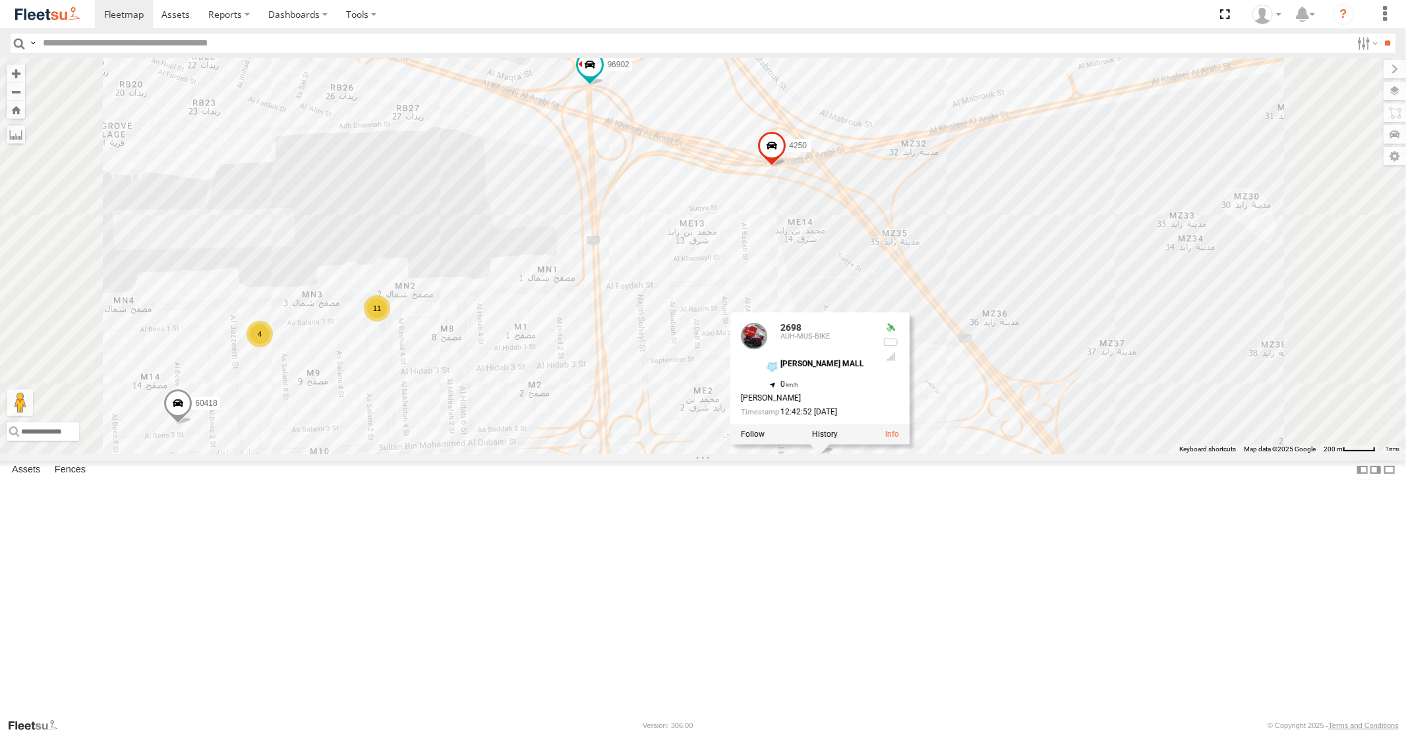
click at [786, 167] on span at bounding box center [771, 149] width 29 height 36
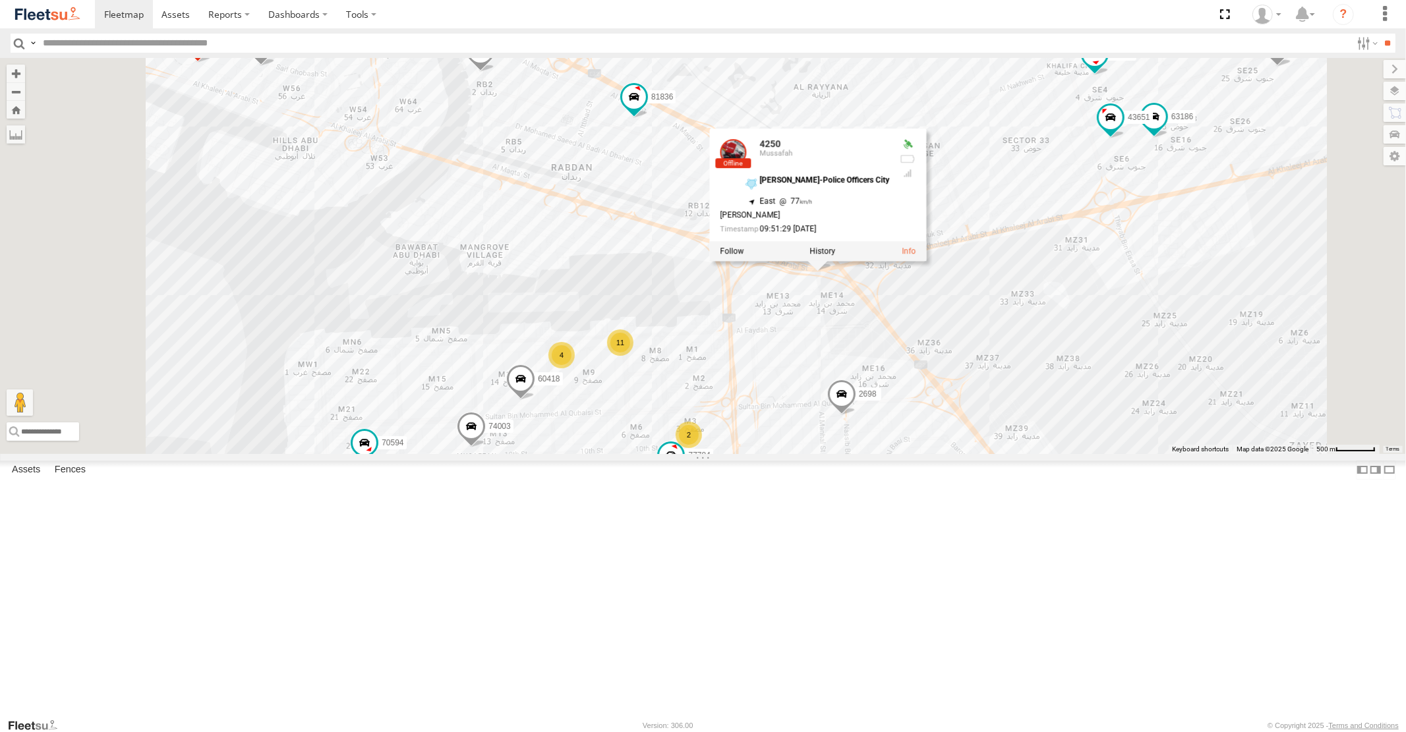
drag, startPoint x: 1097, startPoint y: 409, endPoint x: 1097, endPoint y: 440, distance: 31.0
click at [1097, 438] on div "16884/T 93598 93668 98373 69107 43691 88129 93586-auh 93671 69075 93588 69054 3…" at bounding box center [703, 255] width 1406 height 395
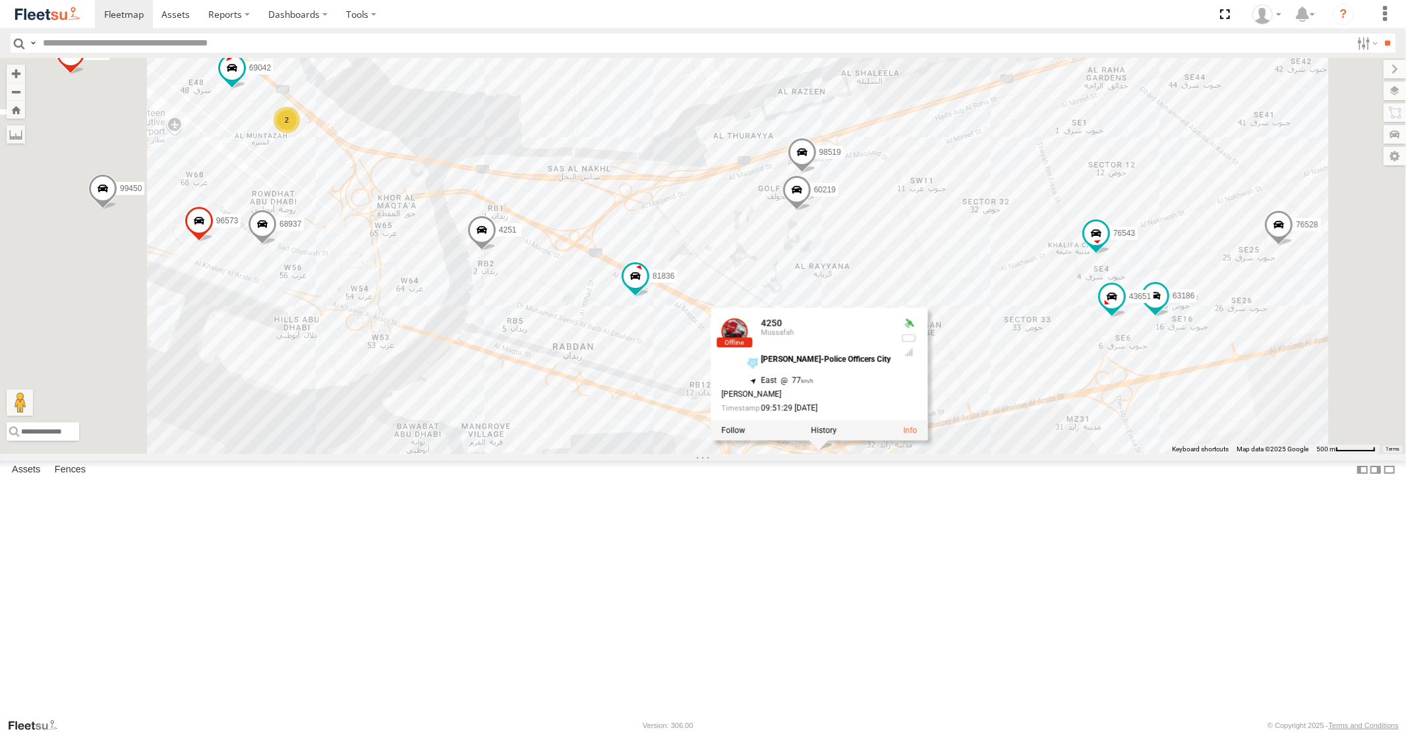
drag, startPoint x: 1061, startPoint y: 274, endPoint x: 1061, endPoint y: 414, distance: 139.7
click at [1061, 412] on div "16884/T 93598 93668 98373 69107 43691 88129 93586-auh 93671 69075 93588 69054 3…" at bounding box center [703, 255] width 1406 height 395
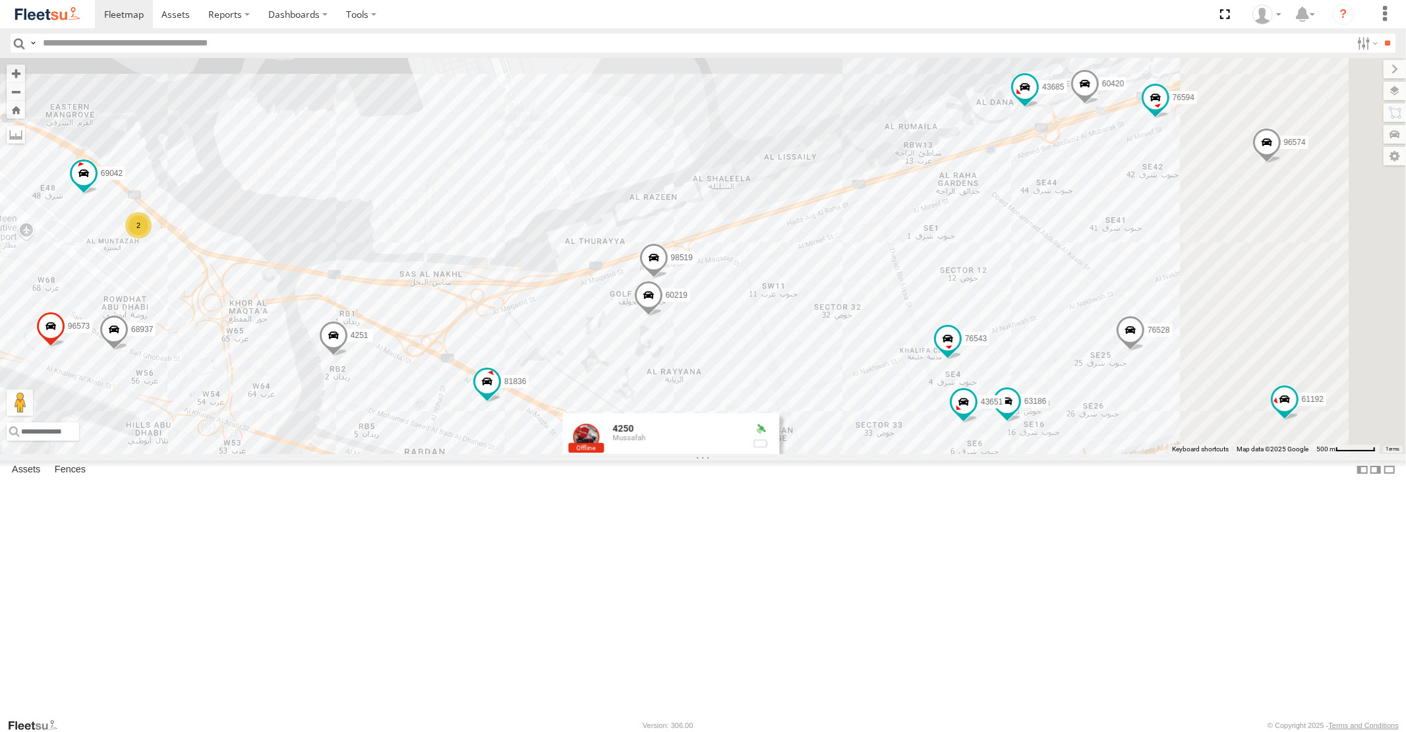
drag, startPoint x: 1183, startPoint y: 336, endPoint x: 812, endPoint y: 384, distance: 374.0
click at [816, 384] on div "16884/T 93598 93668 98373 69107 43691 88129 93586-auh 93671 69075 93588 69054 3…" at bounding box center [703, 255] width 1406 height 395
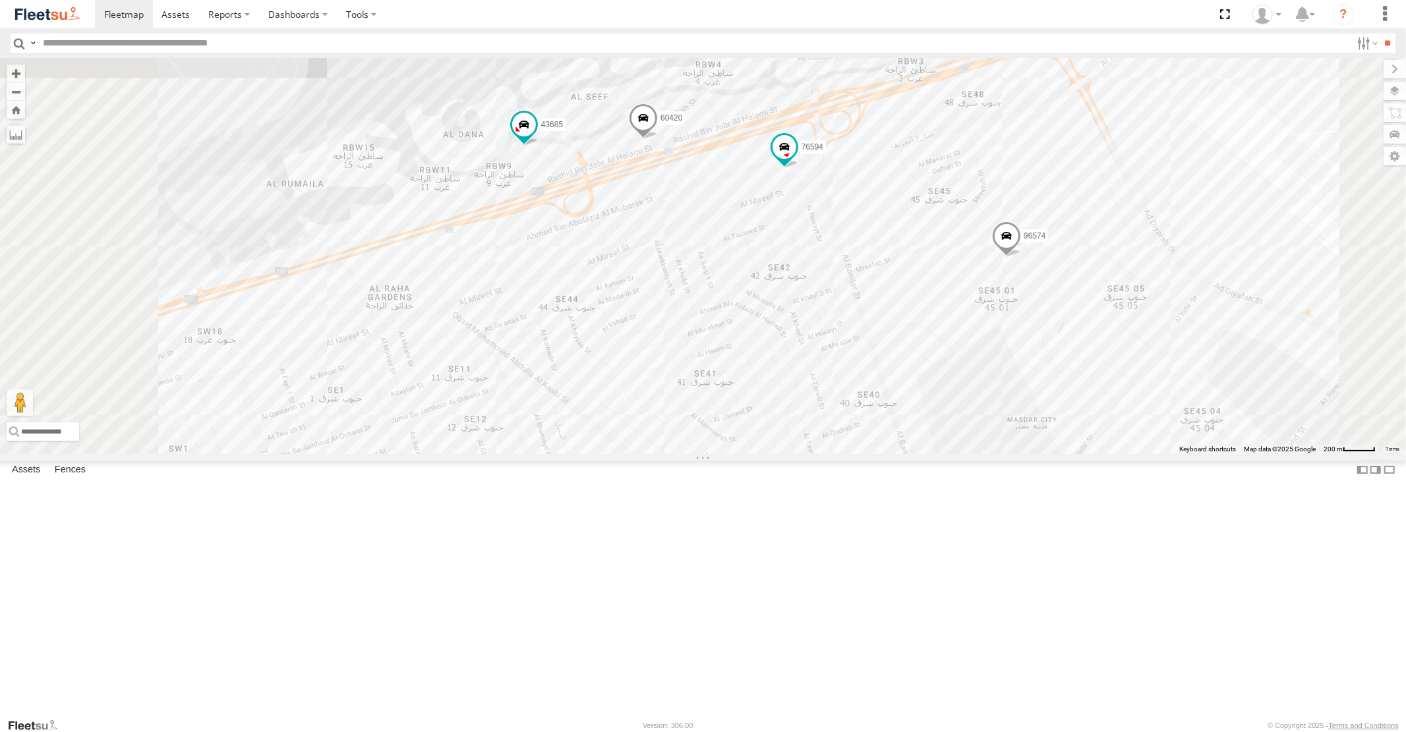
click at [657, 140] on span at bounding box center [642, 122] width 29 height 36
click at [795, 159] on span at bounding box center [784, 147] width 24 height 24
drag, startPoint x: 857, startPoint y: 307, endPoint x: 768, endPoint y: 366, distance: 106.4
click at [773, 364] on div "16884/T 93598 93668 98373 69107 43691 88129 93586-auh 93671 69075 93588 69054 3…" at bounding box center [703, 255] width 1406 height 395
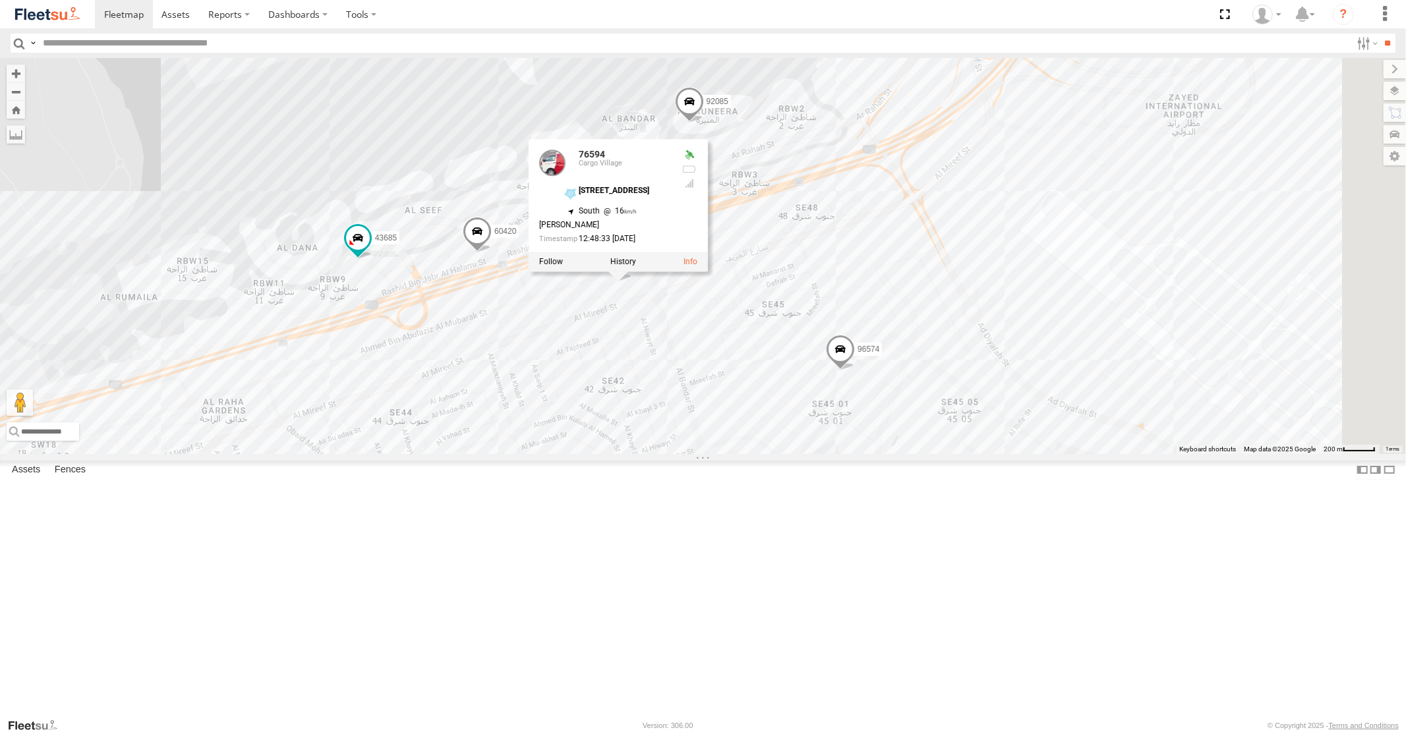
drag, startPoint x: 867, startPoint y: 393, endPoint x: 1135, endPoint y: 354, distance: 271.0
click at [1089, 368] on div "16884/T 93598 93668 98373 69107 43691 88129 93586-auh 93671 69075 93588 69054 3…" at bounding box center [703, 255] width 1406 height 395
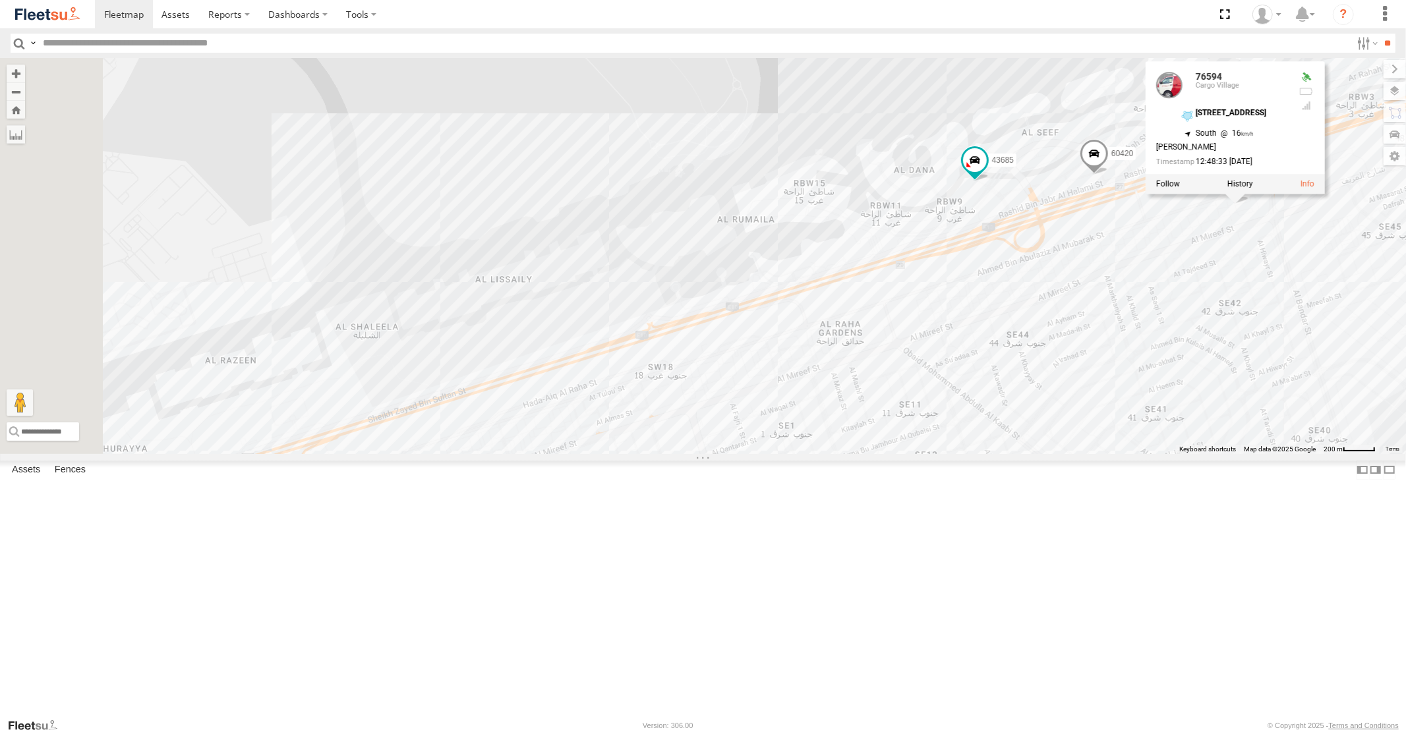
drag, startPoint x: 1052, startPoint y: 394, endPoint x: 1061, endPoint y: 317, distance: 77.6
click at [1059, 347] on div "16884/T 93598 93668 98373 69107 43691 88129 93586-auh 93671 69075 93588 69054 3…" at bounding box center [703, 255] width 1406 height 395
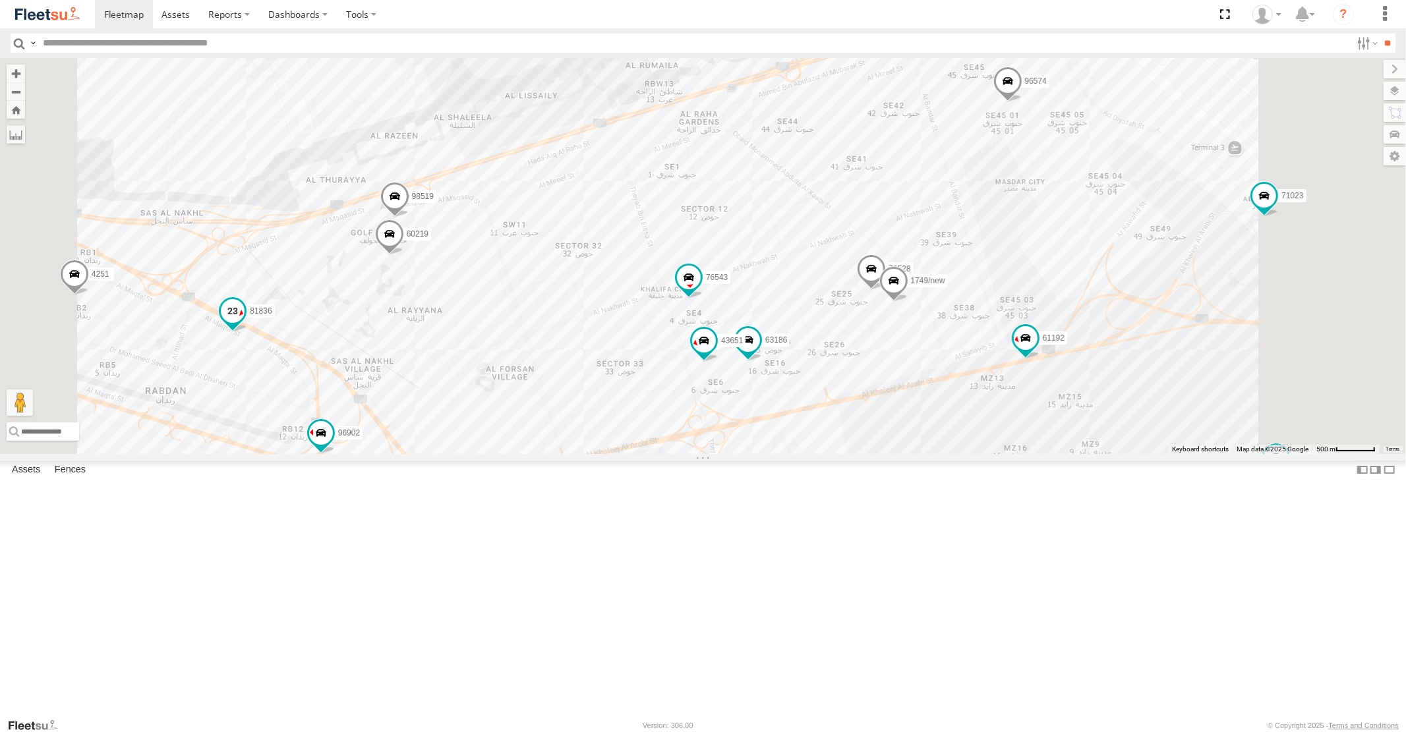
click at [244, 323] on span at bounding box center [233, 311] width 24 height 24
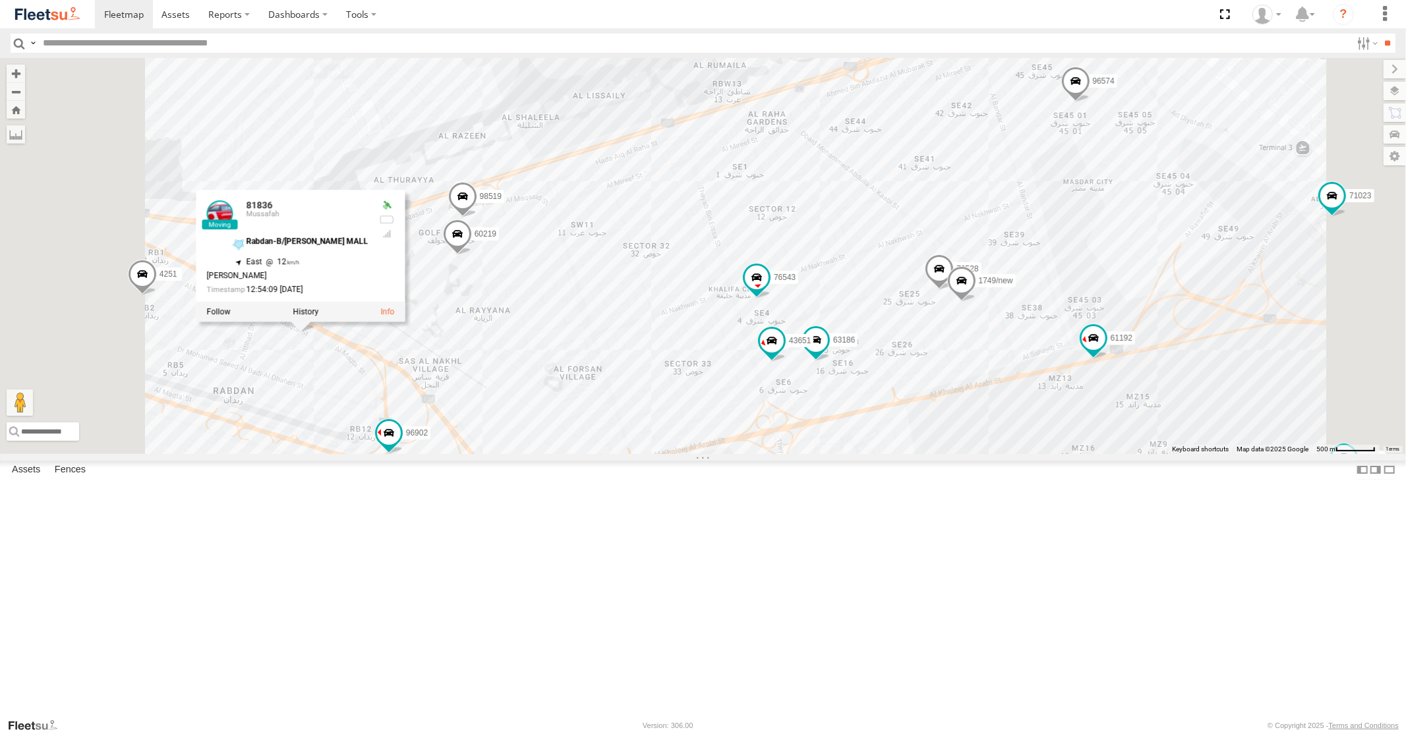
drag, startPoint x: 613, startPoint y: 444, endPoint x: 697, endPoint y: 416, distance: 87.5
click at [659, 433] on div "16884/T 93598 93668 98373 69107 43691 88129 93586-auh 93671 69075 93588 69054 3…" at bounding box center [703, 255] width 1406 height 395
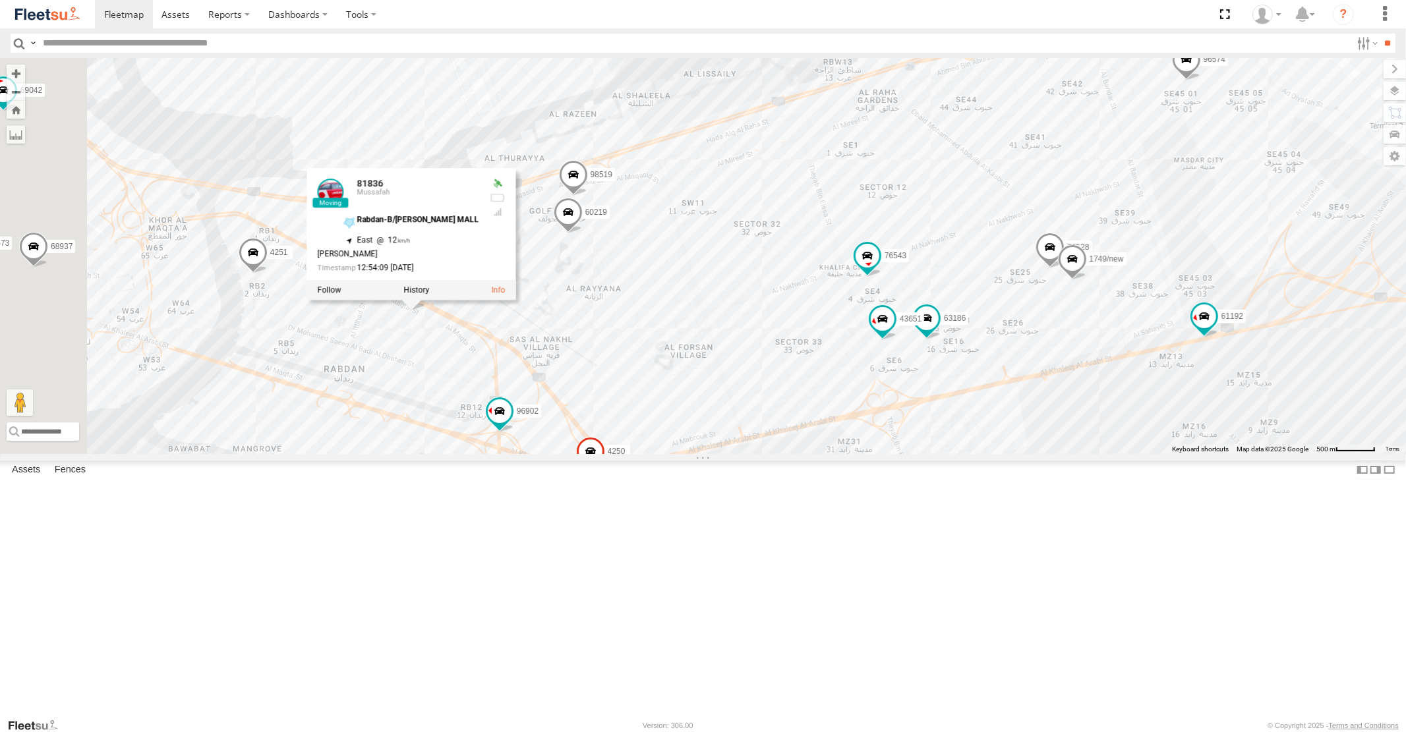
drag, startPoint x: 904, startPoint y: 519, endPoint x: 726, endPoint y: 318, distance: 268.9
click at [748, 368] on div "16884/T 93598 93668 98373 69107 43691 88129 93586-auh 93671 69075 93588 69054 3…" at bounding box center [703, 255] width 1406 height 395
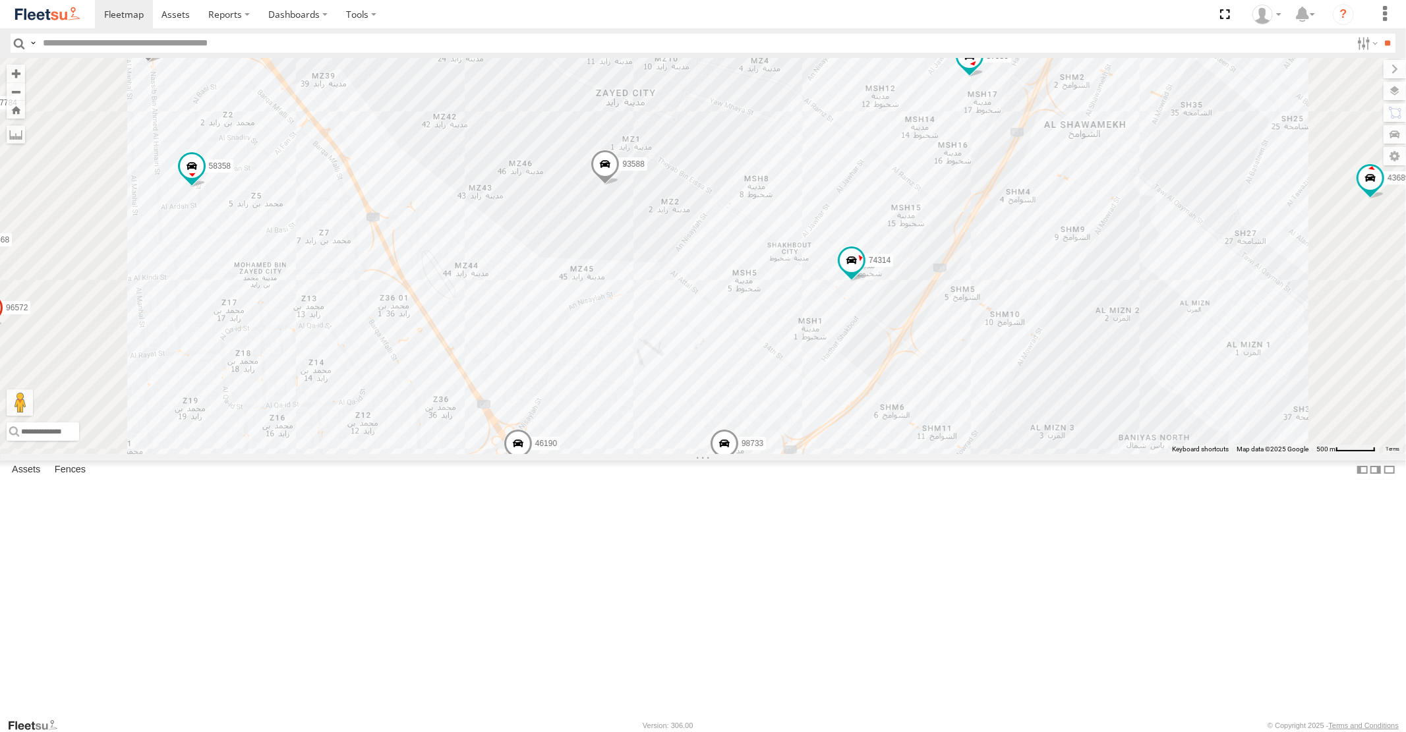
click at [532, 465] on span at bounding box center [517, 448] width 29 height 36
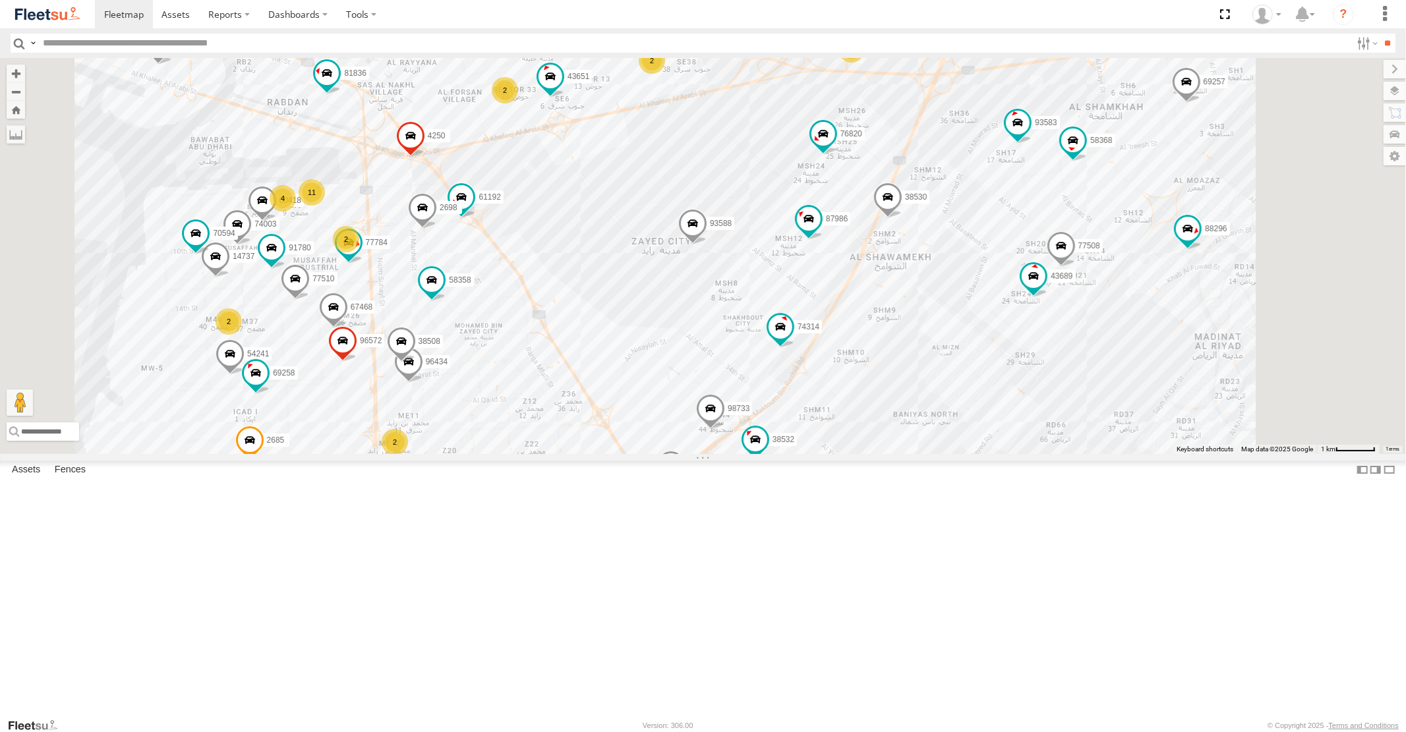
drag, startPoint x: 804, startPoint y: 486, endPoint x: 760, endPoint y: 380, distance: 114.3
click at [771, 399] on div "38534 77510 4251 98733 74003 93588 58358 70594 87986 81836 38532 93583 43689 71…" at bounding box center [703, 255] width 1406 height 395
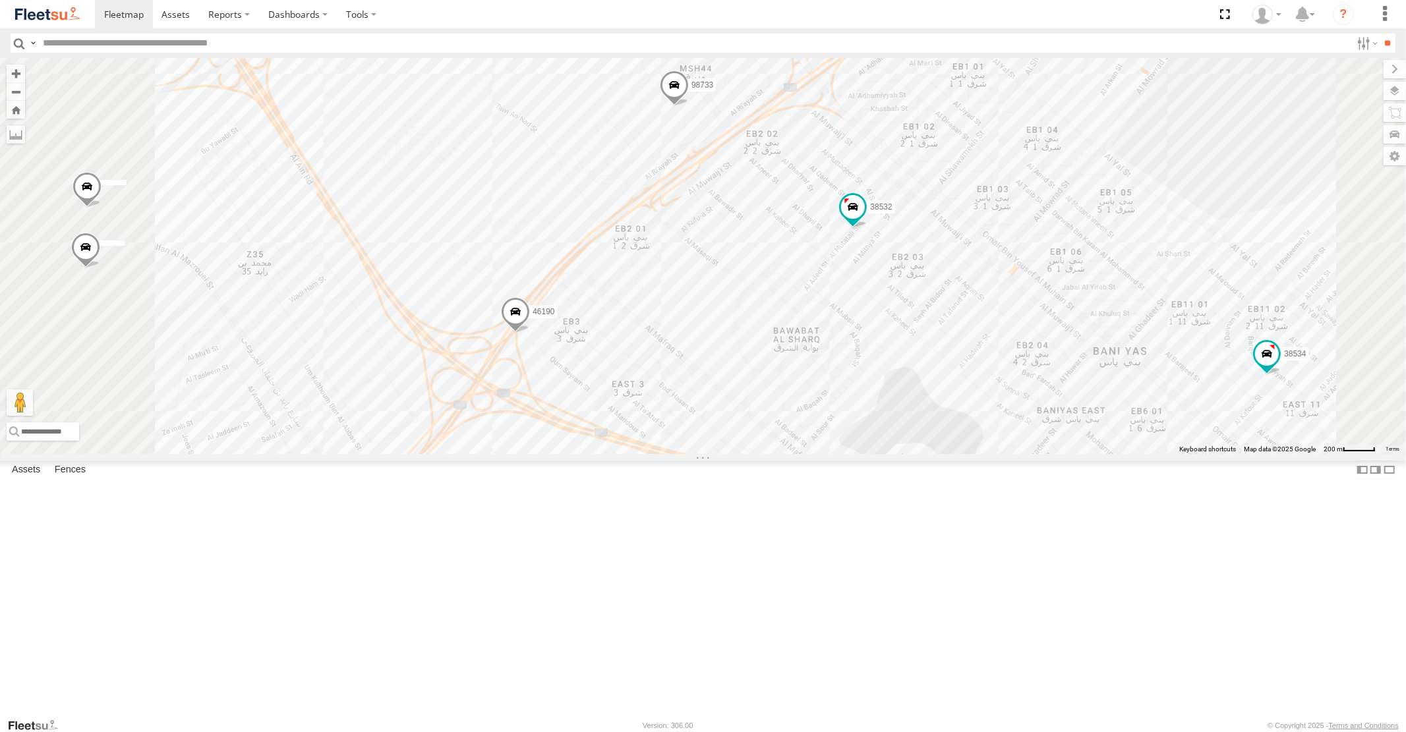
click at [530, 333] on span at bounding box center [515, 315] width 29 height 36
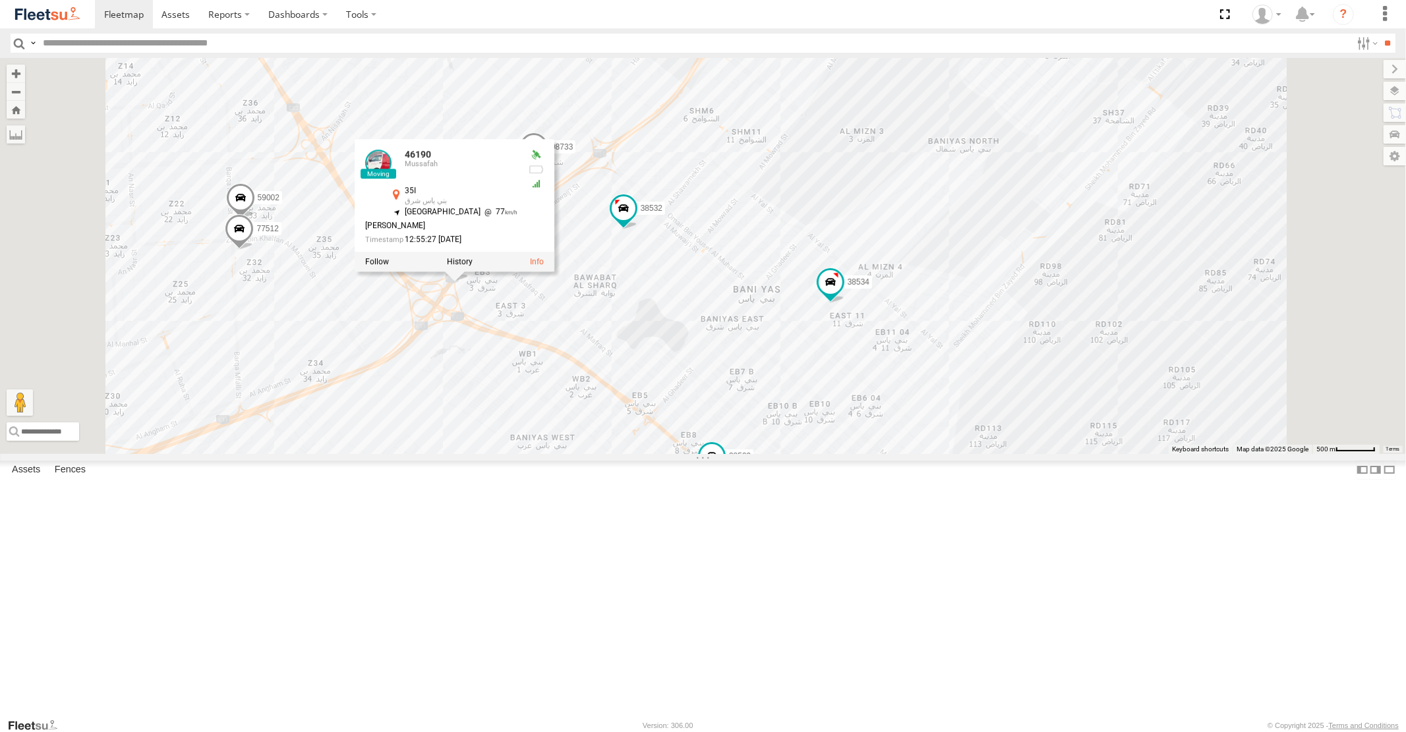
drag, startPoint x: 589, startPoint y: 171, endPoint x: 530, endPoint y: 398, distance: 234.3
click at [530, 391] on div "38534 77510 4251 98733 74003 93588 58358 70594 87986 81836 38532 93583 43689 71…" at bounding box center [703, 255] width 1406 height 395
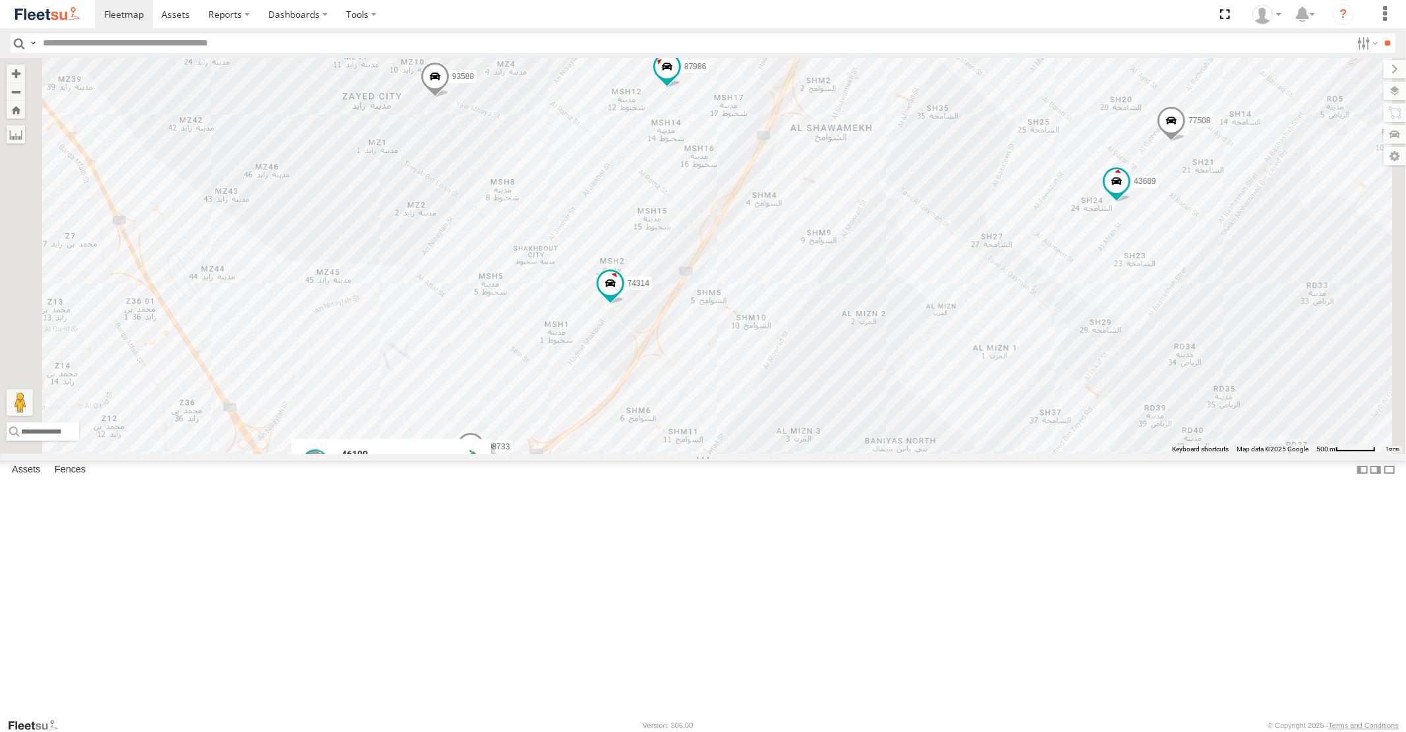
drag, startPoint x: 483, startPoint y: 196, endPoint x: 629, endPoint y: 330, distance: 198.7
click at [613, 325] on div "38534 77510 4251 98733 74003 93588 58358 70594 87986 81836 38532 93583 43689 71…" at bounding box center [703, 255] width 1406 height 395
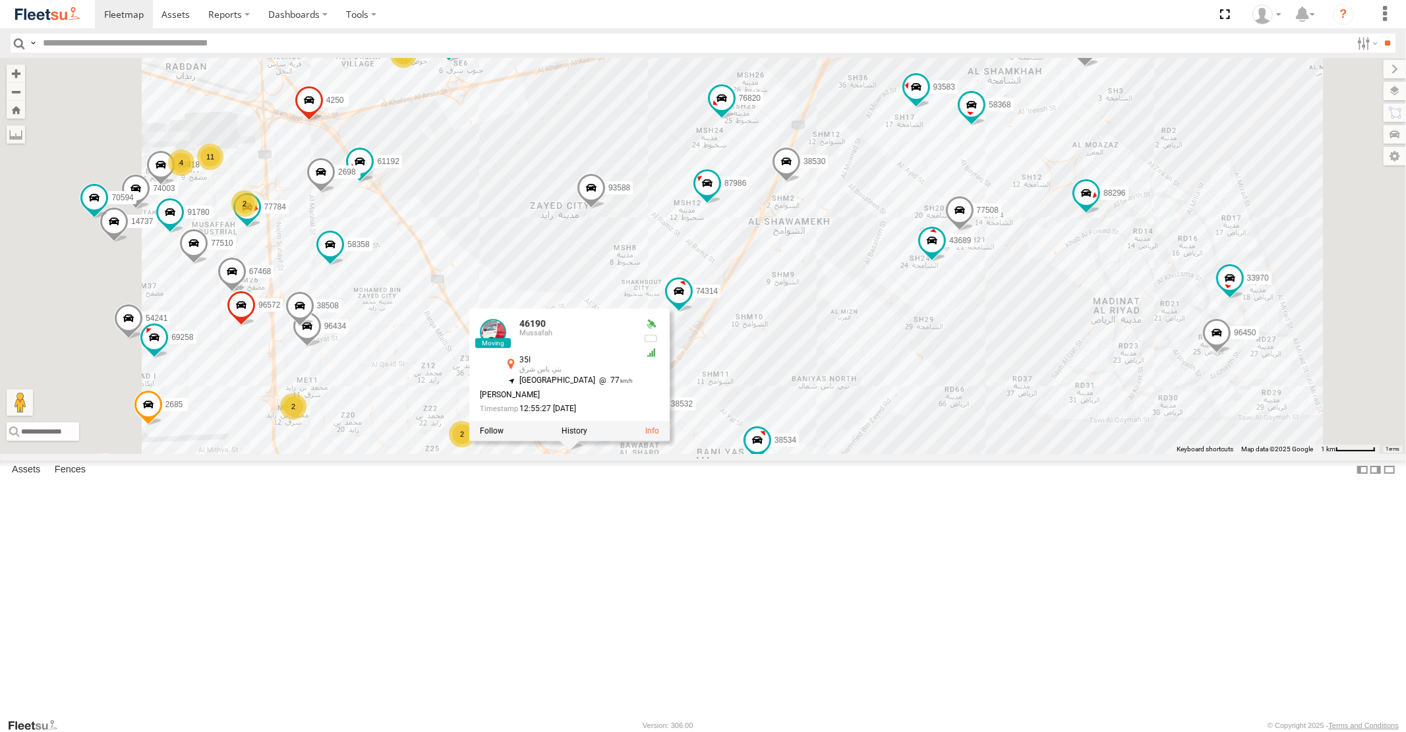
drag, startPoint x: 673, startPoint y: 284, endPoint x: 722, endPoint y: 370, distance: 98.6
click at [720, 367] on div "38534 77510 4251 98733 74003 93588 58358 70594 87986 81836 38532 93583 43689 71…" at bounding box center [703, 255] width 1406 height 395
